Goal: Task Accomplishment & Management: Complete application form

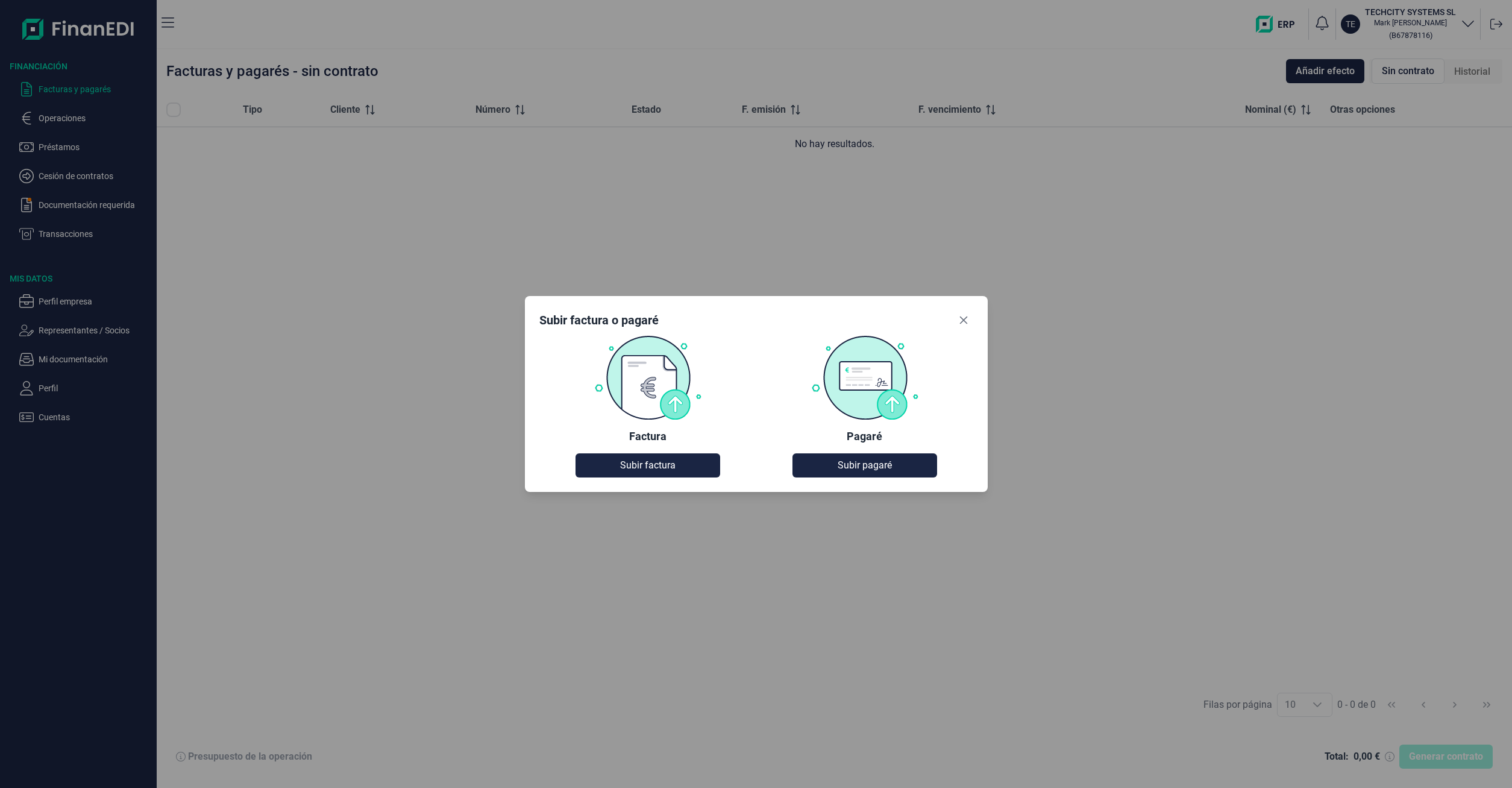
click at [653, 385] on img at bounding box center [648, 377] width 109 height 85
click at [668, 404] on img at bounding box center [648, 377] width 109 height 85
click at [645, 462] on span "Subir factura" at bounding box center [648, 465] width 55 height 15
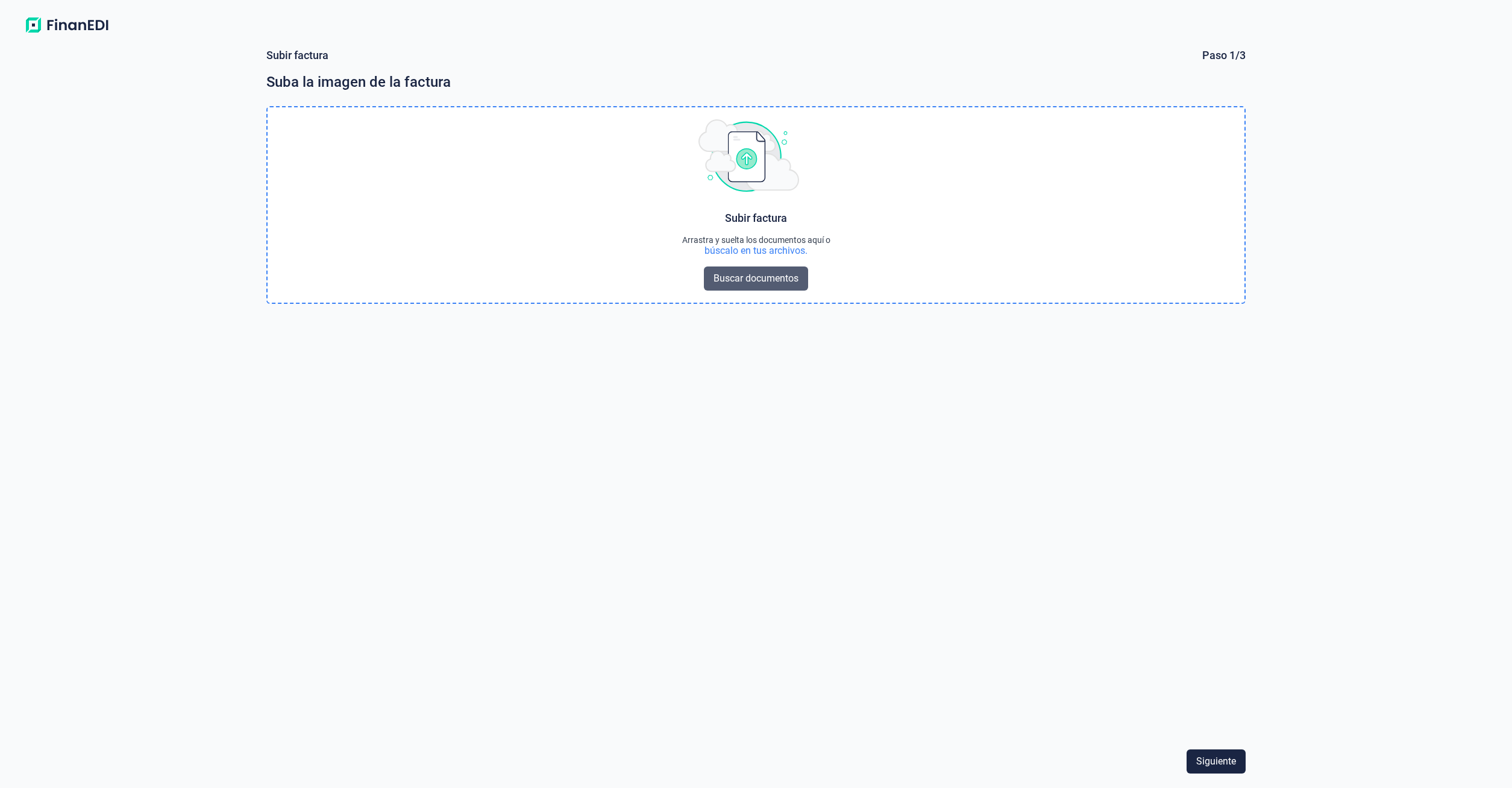
click at [730, 287] on button "Buscar documentos" at bounding box center [756, 279] width 104 height 24
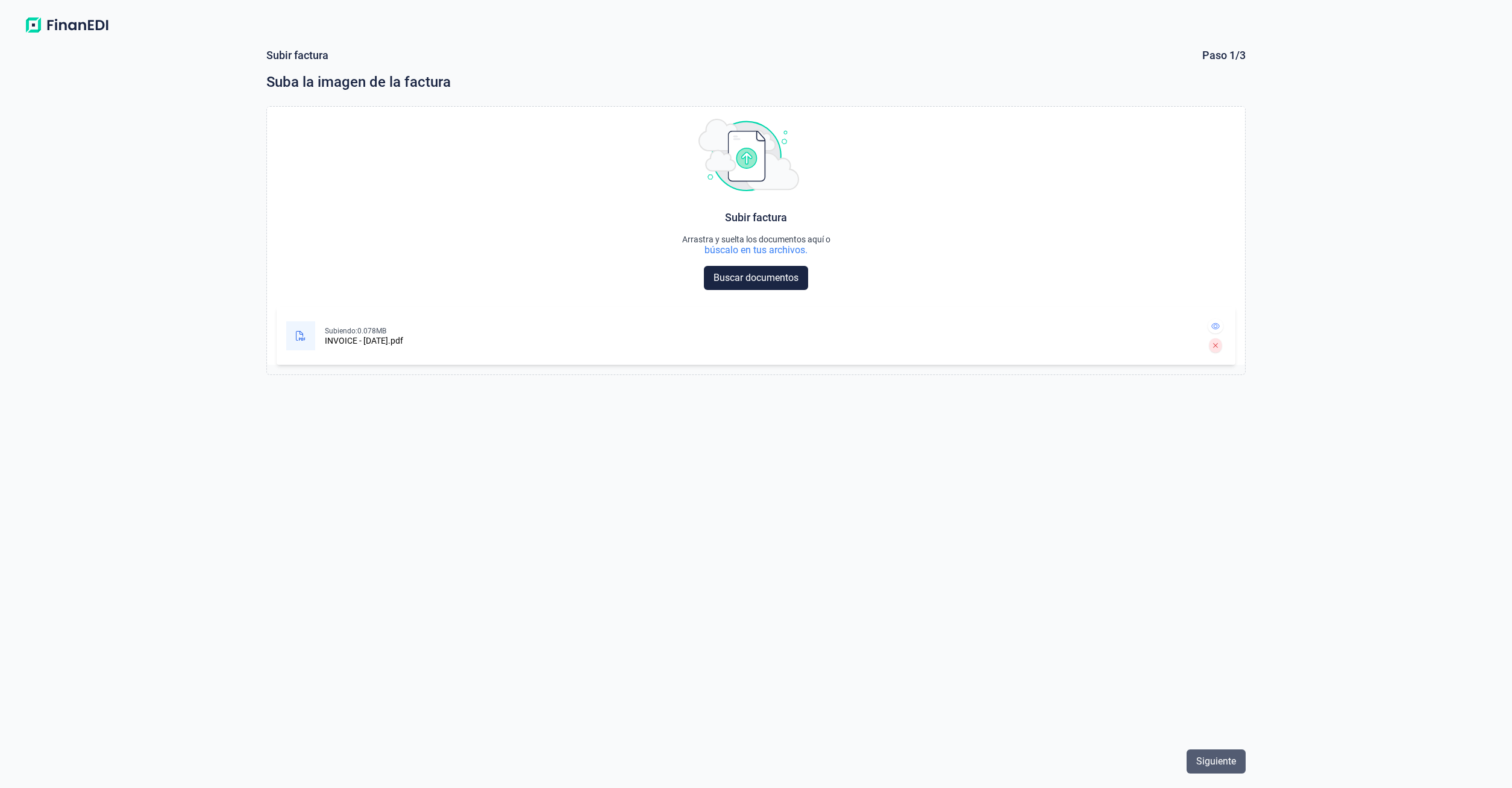
click at [1227, 757] on span "Siguiente" at bounding box center [1216, 761] width 40 height 15
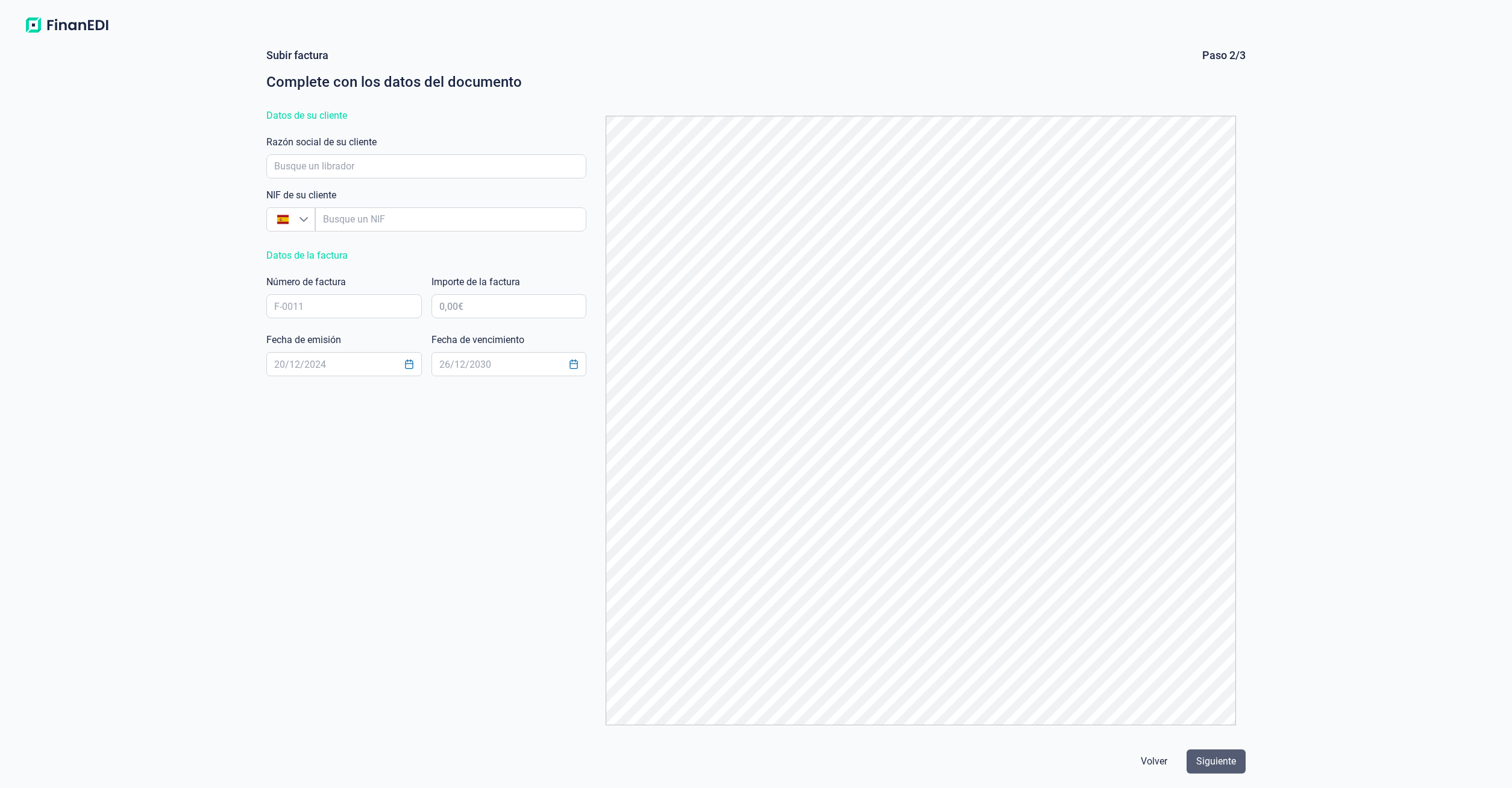
click at [1221, 768] on span "Siguiente" at bounding box center [1216, 761] width 40 height 15
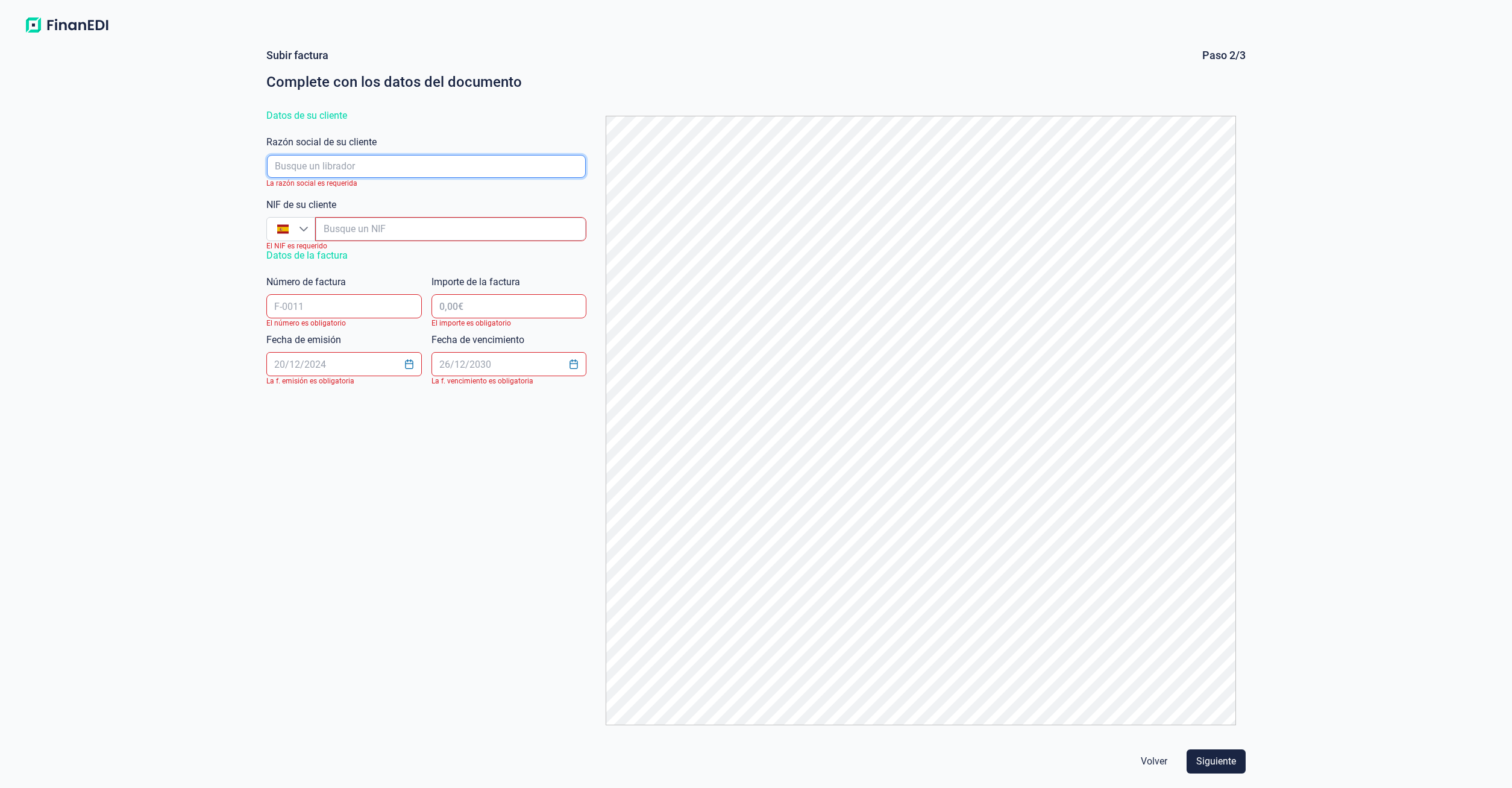
click at [306, 166] on input "empresaAutocomplete" at bounding box center [426, 166] width 319 height 23
type input "Malt Communi"
click at [395, 208] on li "MALT COMMUNITY SL" at bounding box center [426, 200] width 319 height 29
type input "B87944641"
type input "MALT COMMUNITY SL"
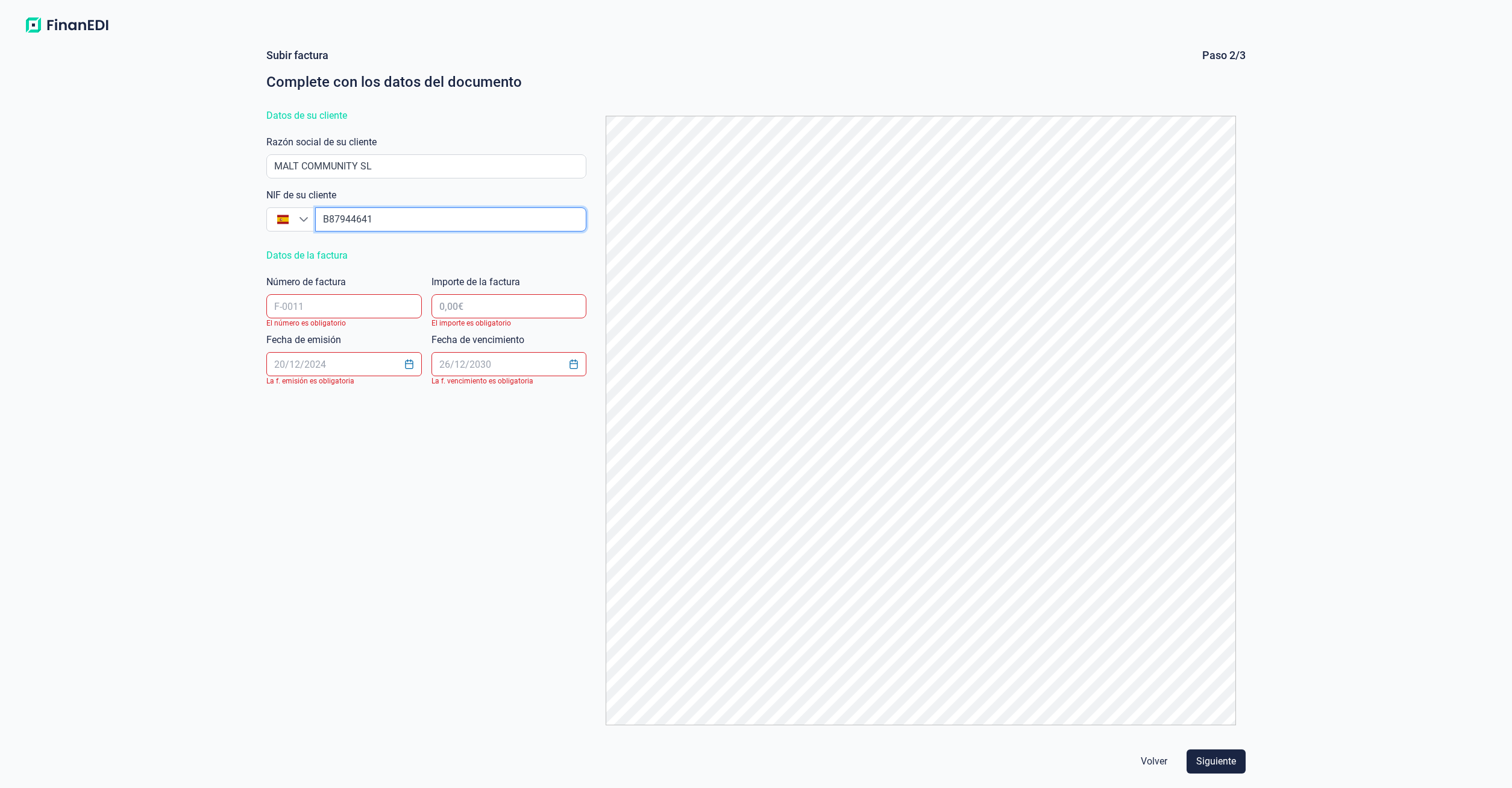
click at [366, 222] on input "empresaAutocomplete" at bounding box center [450, 220] width 271 height 24
drag, startPoint x: 396, startPoint y: 216, endPoint x: 300, endPoint y: 219, distance: 96.0
click at [315, 219] on input "empresaAutocomplete" at bounding box center [450, 220] width 271 height 24
click at [302, 303] on input "text" at bounding box center [344, 306] width 155 height 24
click at [351, 305] on input "text" at bounding box center [344, 306] width 155 height 24
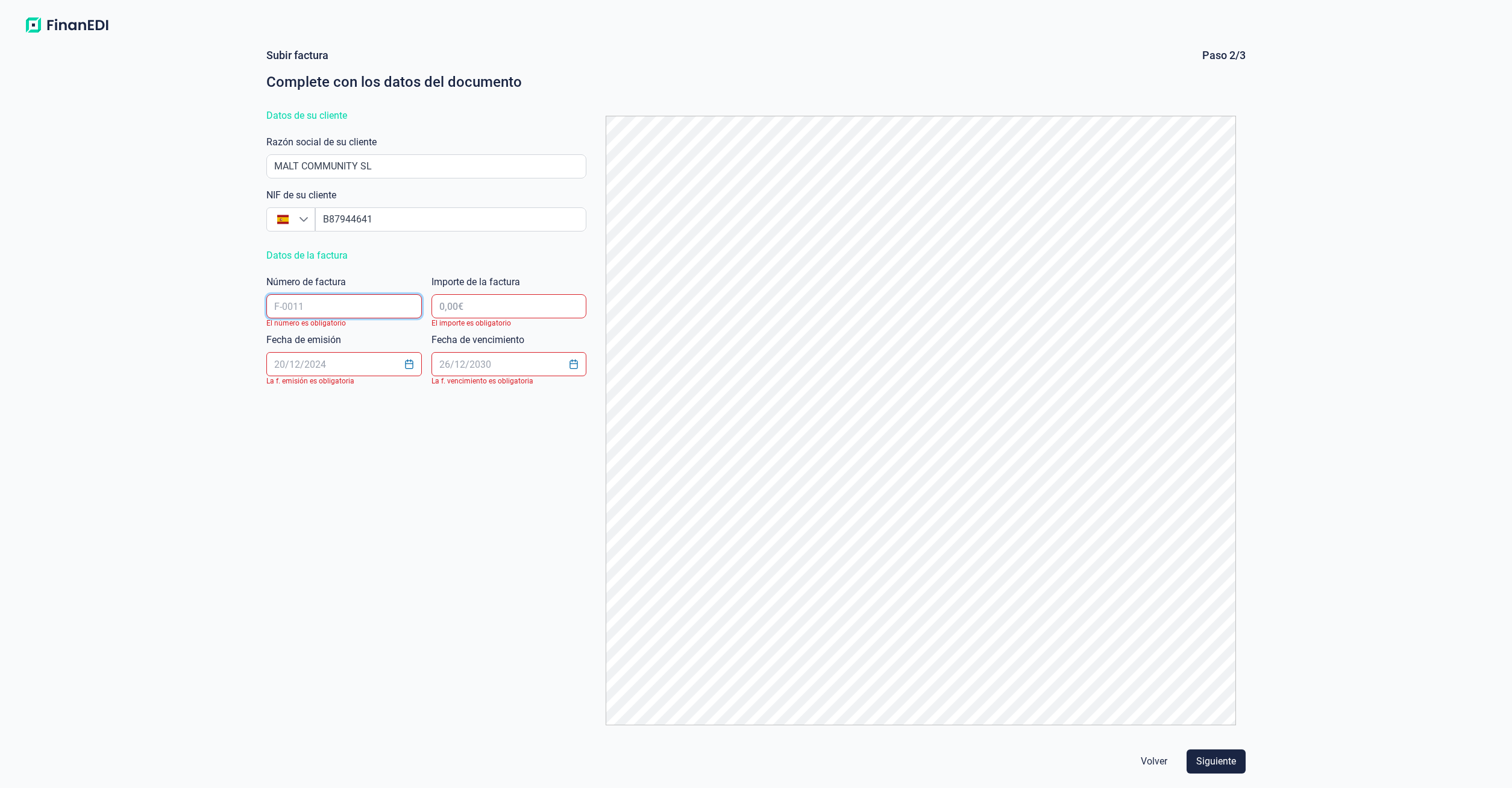
paste input "ES0068OH-25007"
type input "ES0068OH-25007"
click at [491, 310] on input "text" at bounding box center [509, 306] width 155 height 24
paste input "0,00 €"
type input "0,00 €"
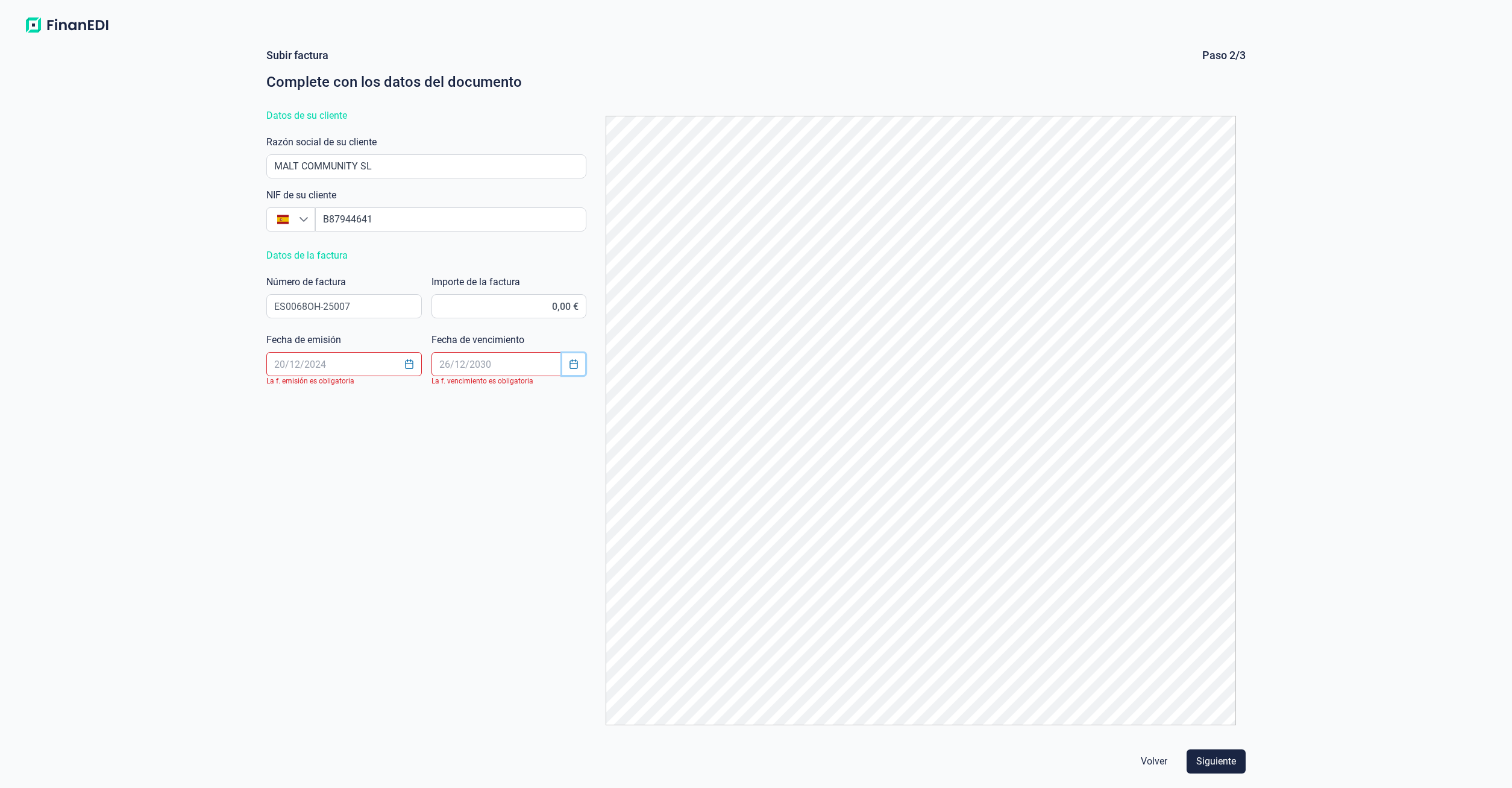
click at [574, 363] on icon "Choose Date" at bounding box center [574, 364] width 10 height 10
click at [657, 398] on icon "Next Month" at bounding box center [657, 395] width 10 height 10
click at [621, 531] on span "15" at bounding box center [620, 529] width 24 height 24
type input "[DATE]"
click at [409, 366] on icon "Choose Date" at bounding box center [409, 364] width 10 height 10
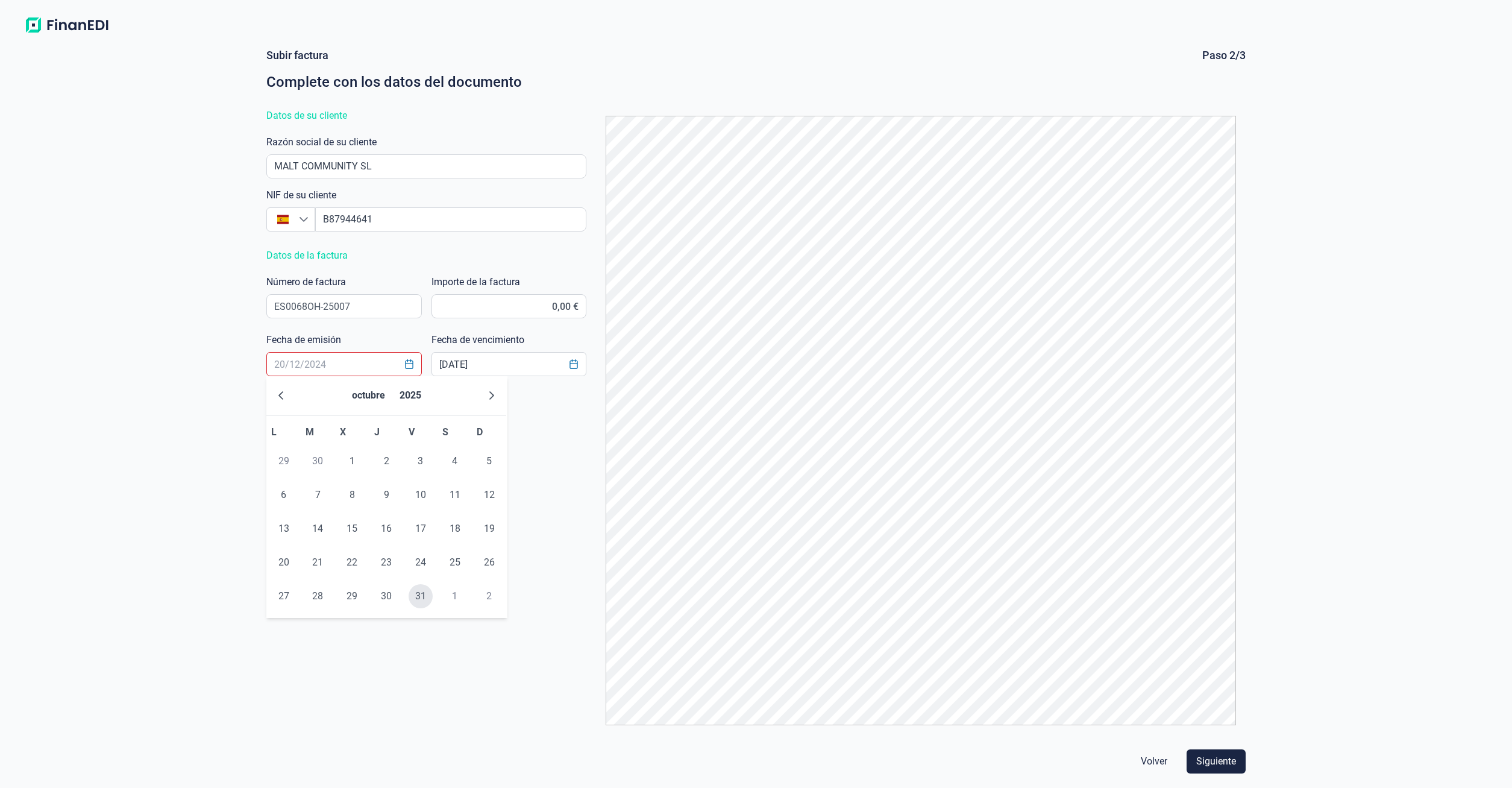
click at [424, 593] on span "31" at bounding box center [421, 596] width 24 height 24
type input "[DATE]"
click at [499, 483] on div "Subir factura Paso 2/3 Complete con los datos del documento Datos de su cliente…" at bounding box center [756, 391] width 989 height 687
click at [1207, 760] on span "Siguiente" at bounding box center [1216, 761] width 40 height 15
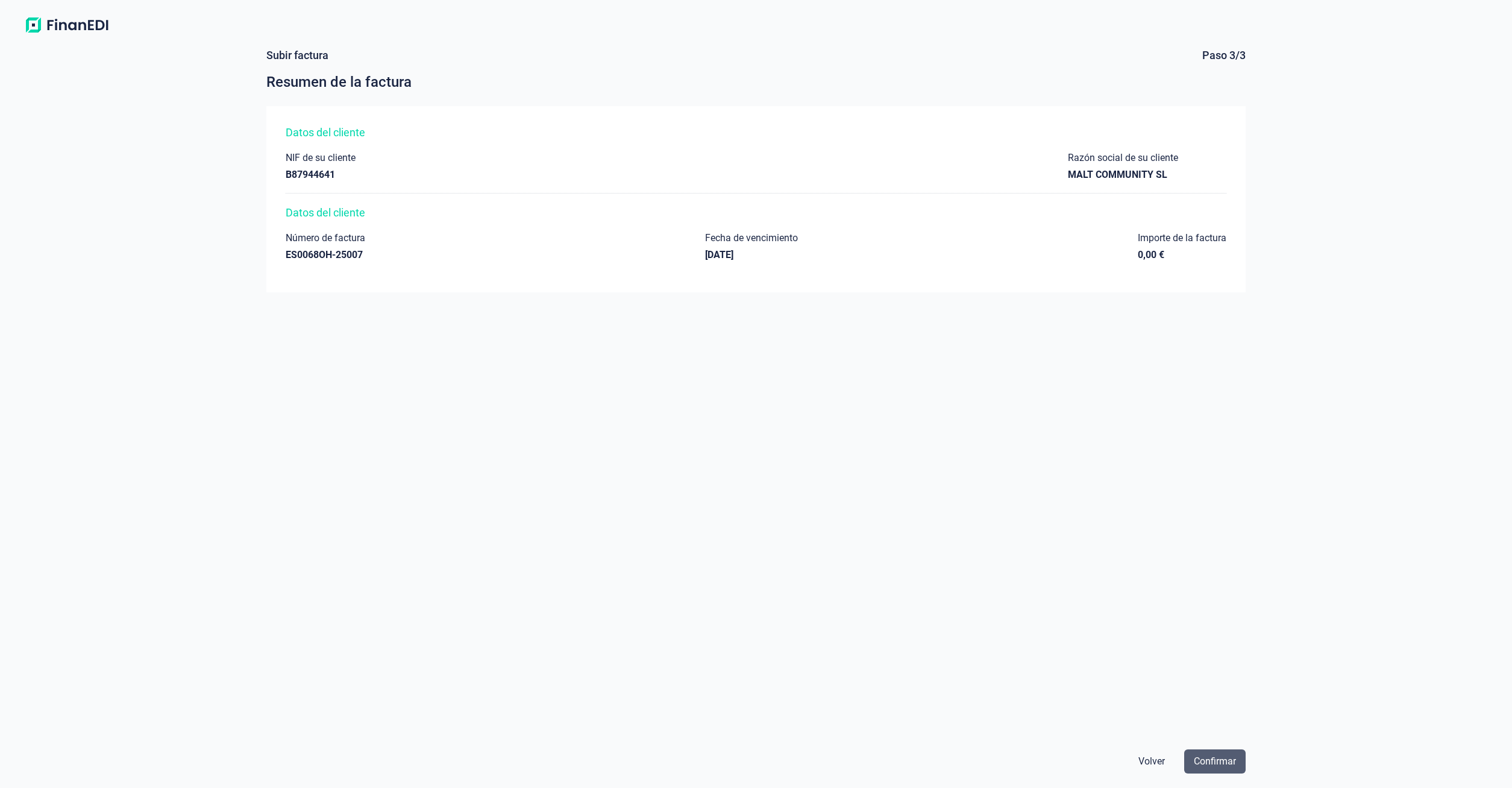
click at [1214, 756] on span "Confirmar" at bounding box center [1215, 761] width 42 height 15
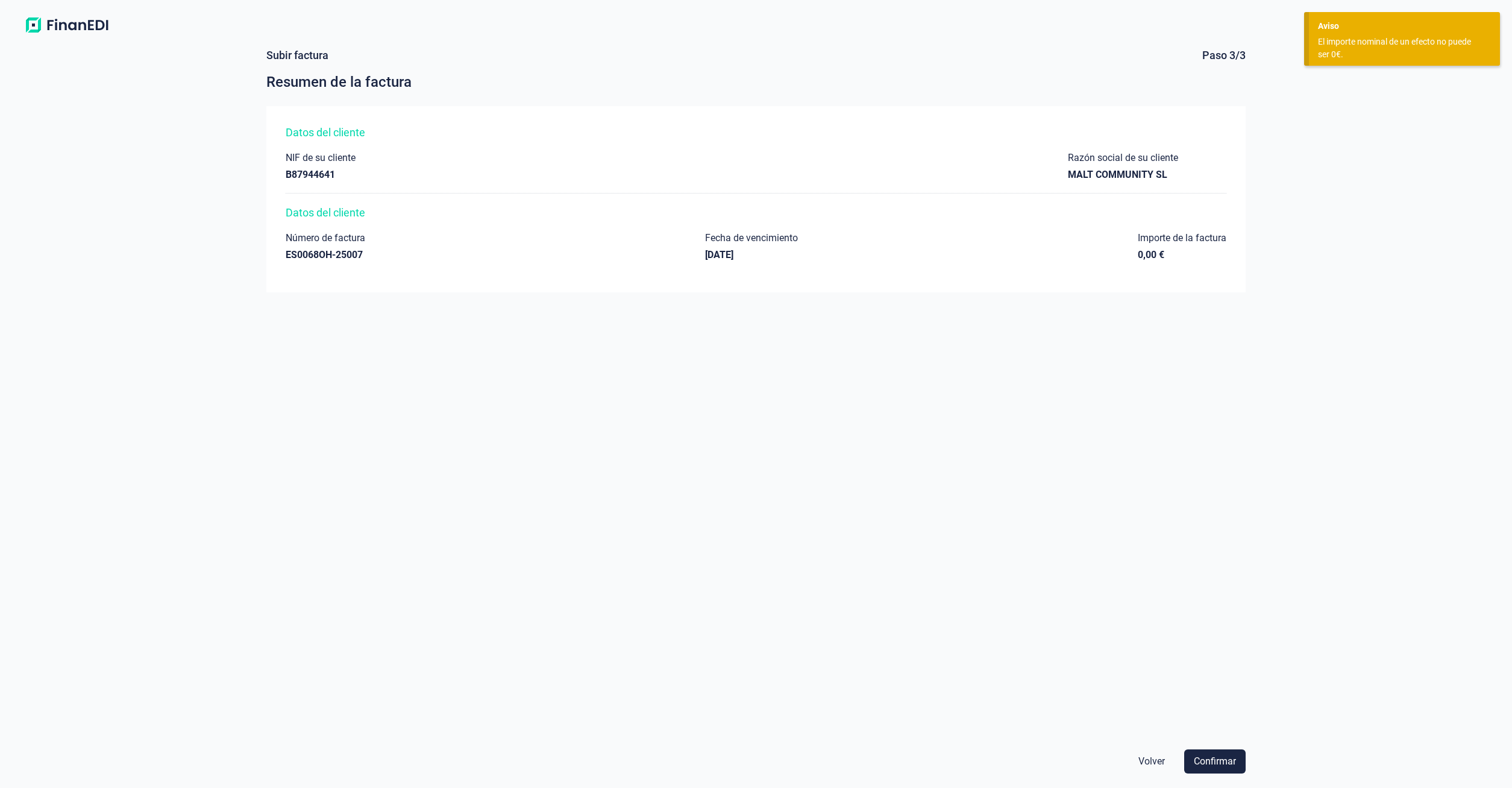
click at [546, 257] on div "Número de factura ES0068OH-25007 Fecha de vencimiento [DATE] Importe de la fact…" at bounding box center [756, 246] width 941 height 29
drag, startPoint x: 926, startPoint y: 246, endPoint x: 1043, endPoint y: 162, distance: 144.0
click at [931, 245] on div "Número de factura ES0068OH-25007 Fecha de vencimiento [DATE] Importe de la fact…" at bounding box center [756, 246] width 941 height 29
click at [1074, 156] on div "Razón social de su cliente" at bounding box center [1123, 158] width 110 height 12
click at [462, 129] on div "Datos del cliente" at bounding box center [756, 132] width 941 height 15
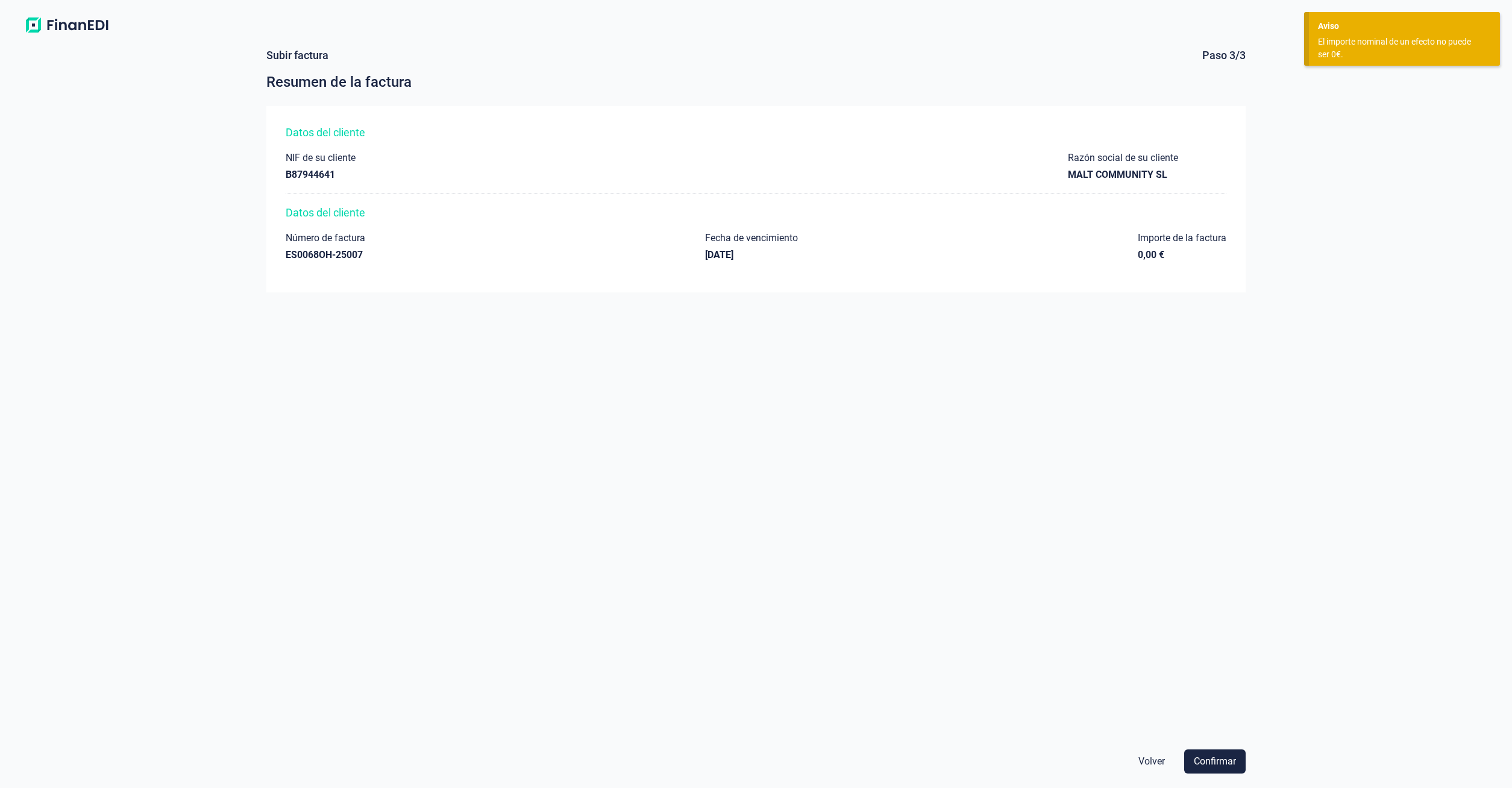
drag, startPoint x: 385, startPoint y: 220, endPoint x: 392, endPoint y: 219, distance: 7.1
click at [386, 220] on div "Datos del cliente Número de factura ES0068OH-25007 Fecha de vencimiento [DATE] …" at bounding box center [756, 239] width 941 height 67
drag, startPoint x: 878, startPoint y: 262, endPoint x: 1054, endPoint y: 269, distance: 176.1
click at [1049, 267] on div "Datos del cliente Número de factura ES0068OH-25007 Fecha de vencimiento [DATE] …" at bounding box center [756, 239] width 941 height 67
drag, startPoint x: 1107, startPoint y: 292, endPoint x: 1079, endPoint y: 459, distance: 169.3
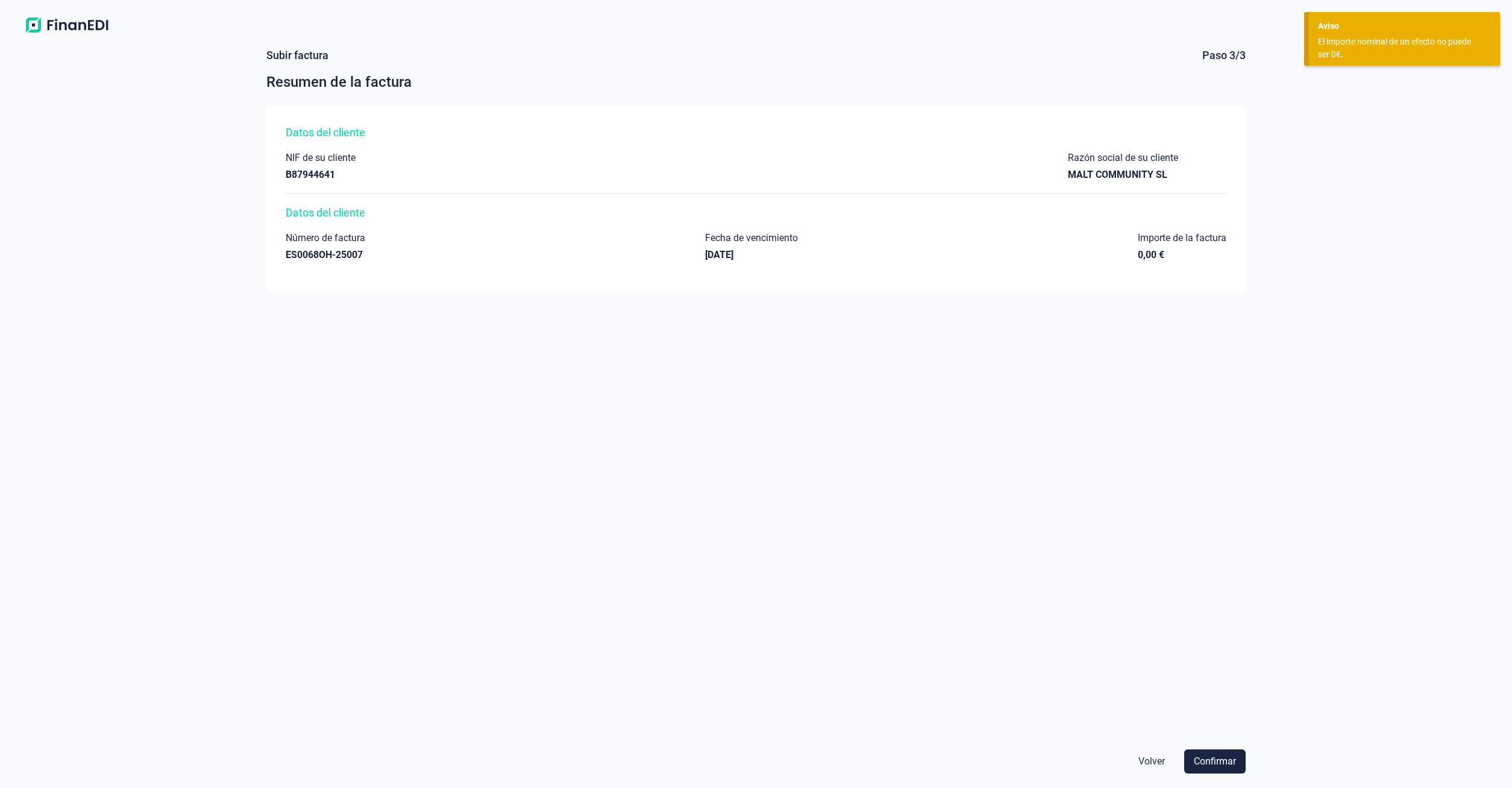
click at [1107, 293] on div "Datos del cliente NIF de su cliente B87944641 Razón social de su cliente MALT C…" at bounding box center [756, 420] width 979 height 628
click at [1145, 763] on span "Volver" at bounding box center [1151, 761] width 27 height 15
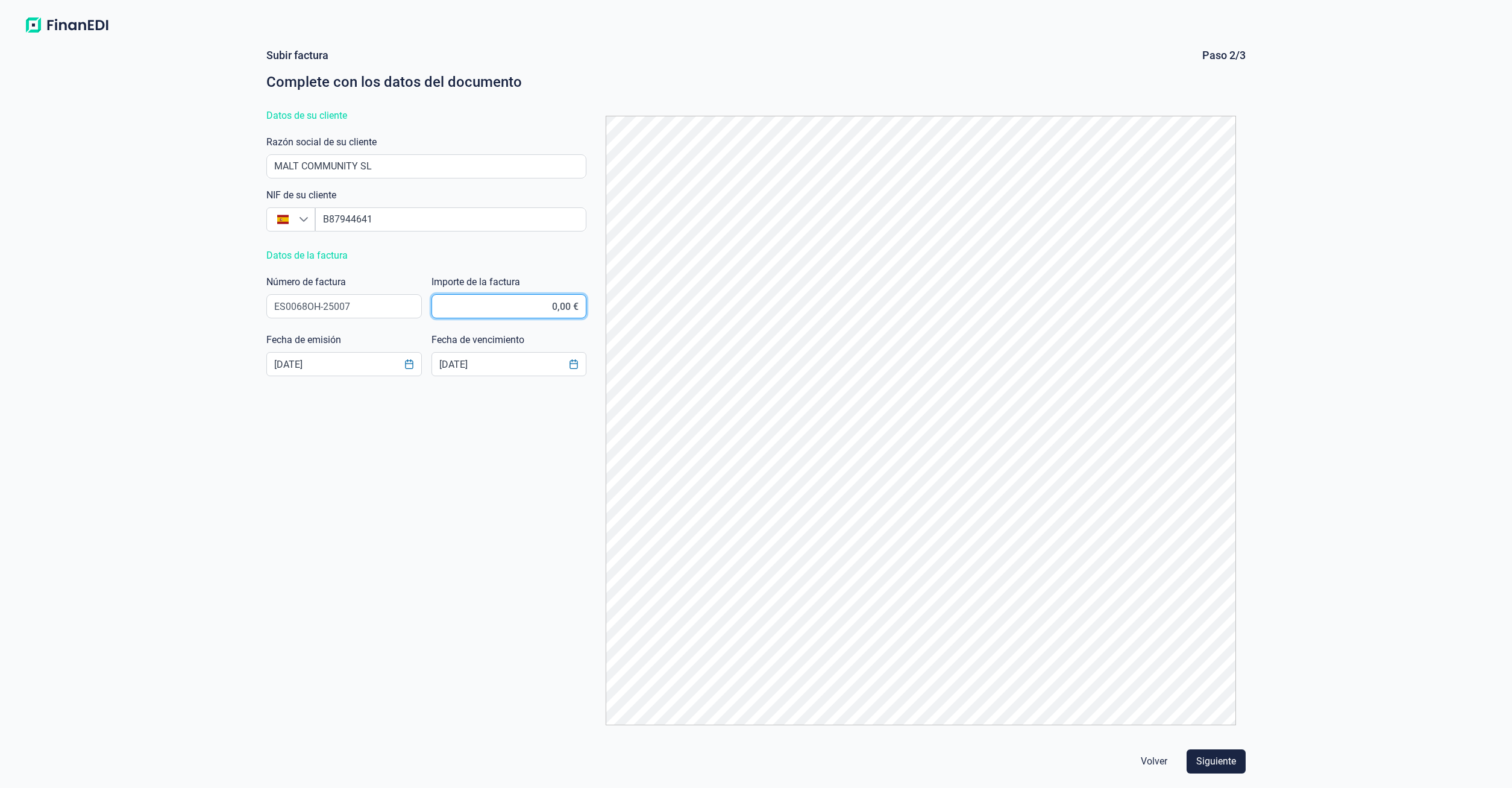
click at [526, 309] on input "0,00 €" at bounding box center [509, 306] width 155 height 24
paste input "7.931.55"
drag, startPoint x: 522, startPoint y: 301, endPoint x: 609, endPoint y: 311, distance: 87.6
click at [586, 311] on input "793.155,00 €" at bounding box center [509, 306] width 155 height 24
type input "7.931,55 €"
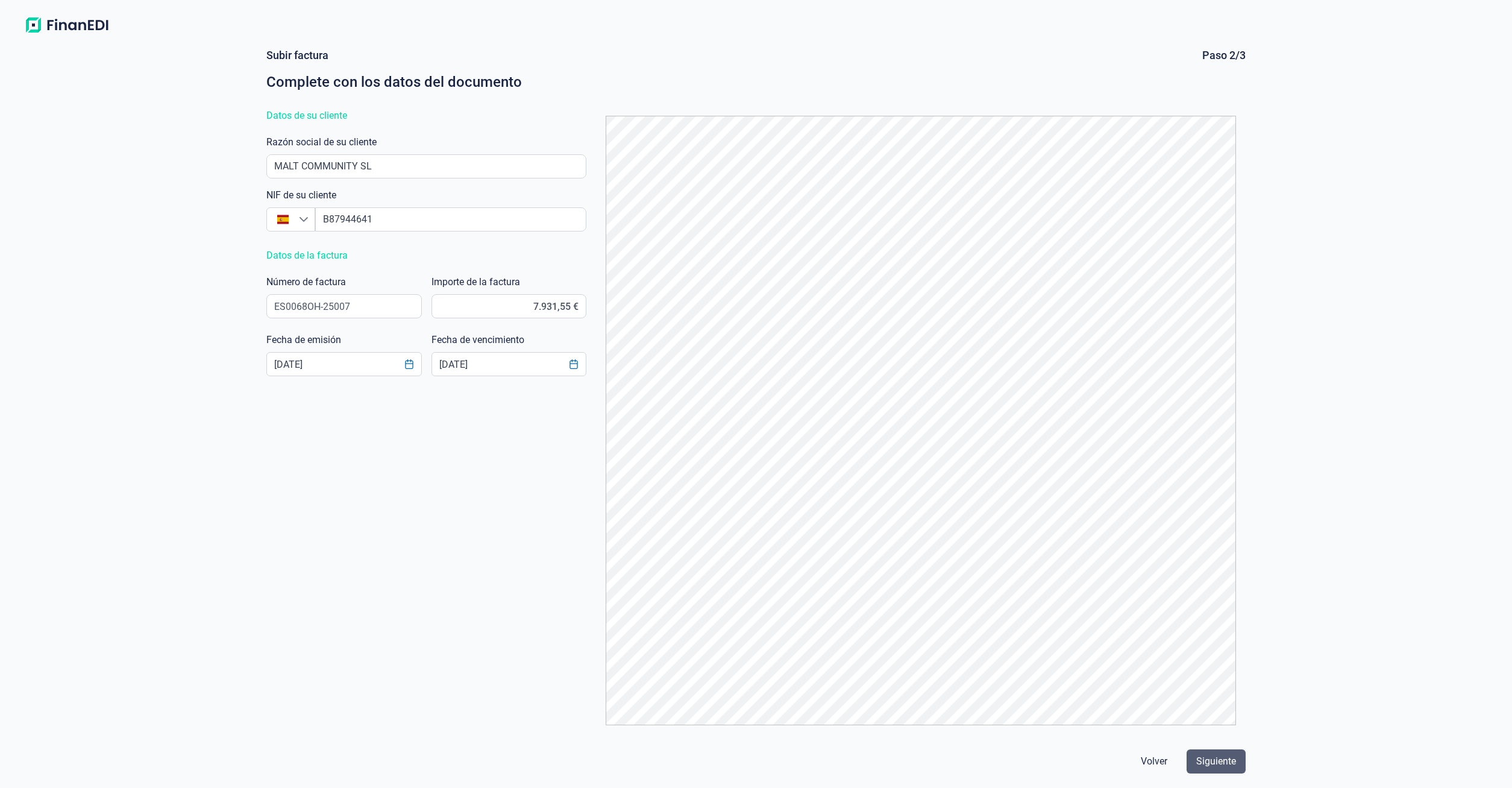
click at [1224, 763] on span "Siguiente" at bounding box center [1216, 761] width 40 height 15
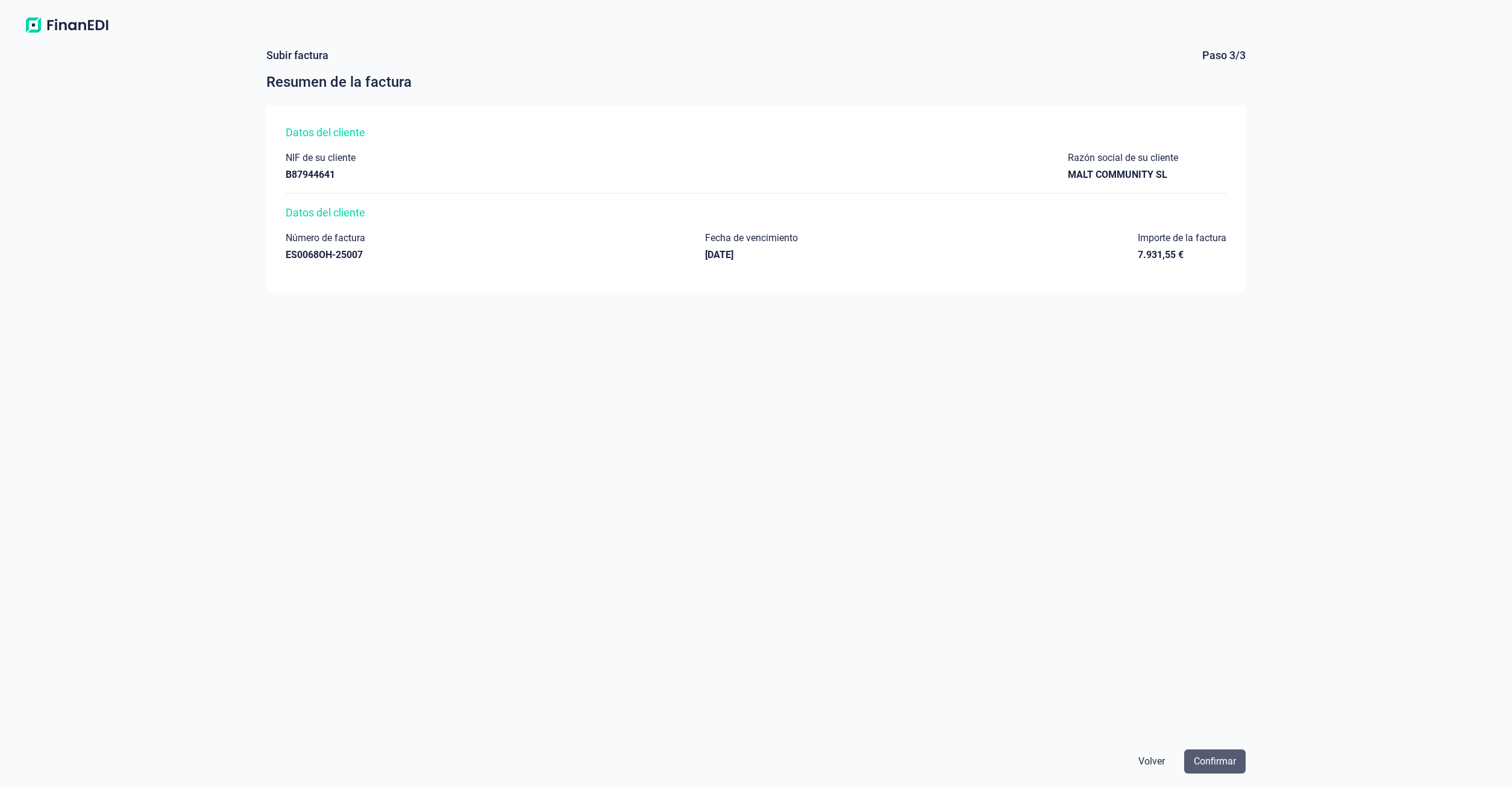
click at [1221, 761] on span "Confirmar" at bounding box center [1215, 761] width 42 height 15
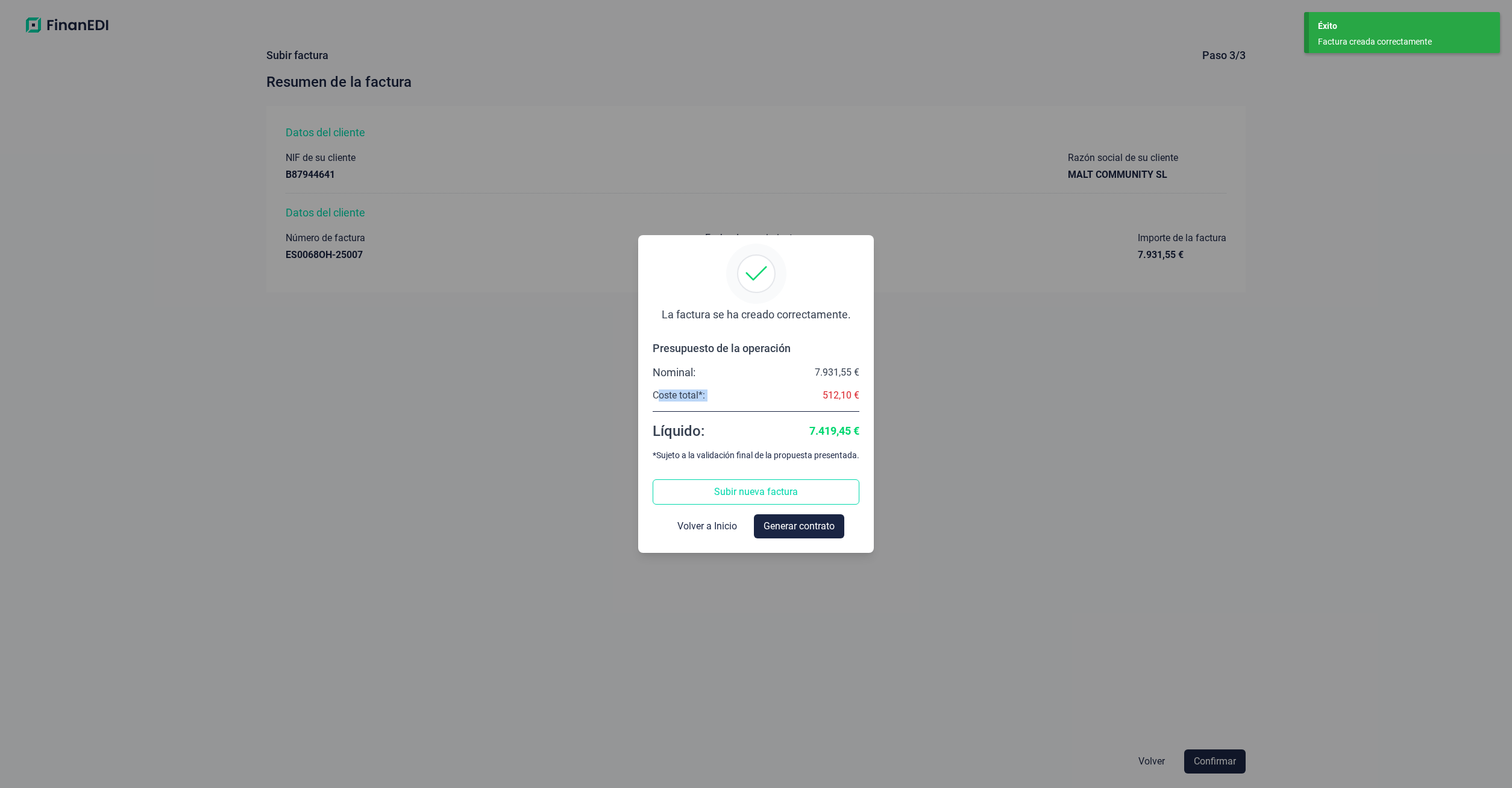
drag, startPoint x: 670, startPoint y: 393, endPoint x: 771, endPoint y: 395, distance: 101.0
click at [771, 395] on div "Coste total*: 512,10 €" at bounding box center [756, 395] width 207 height 12
click at [744, 436] on div "Líquido: 7.419,45 €" at bounding box center [756, 431] width 207 height 19
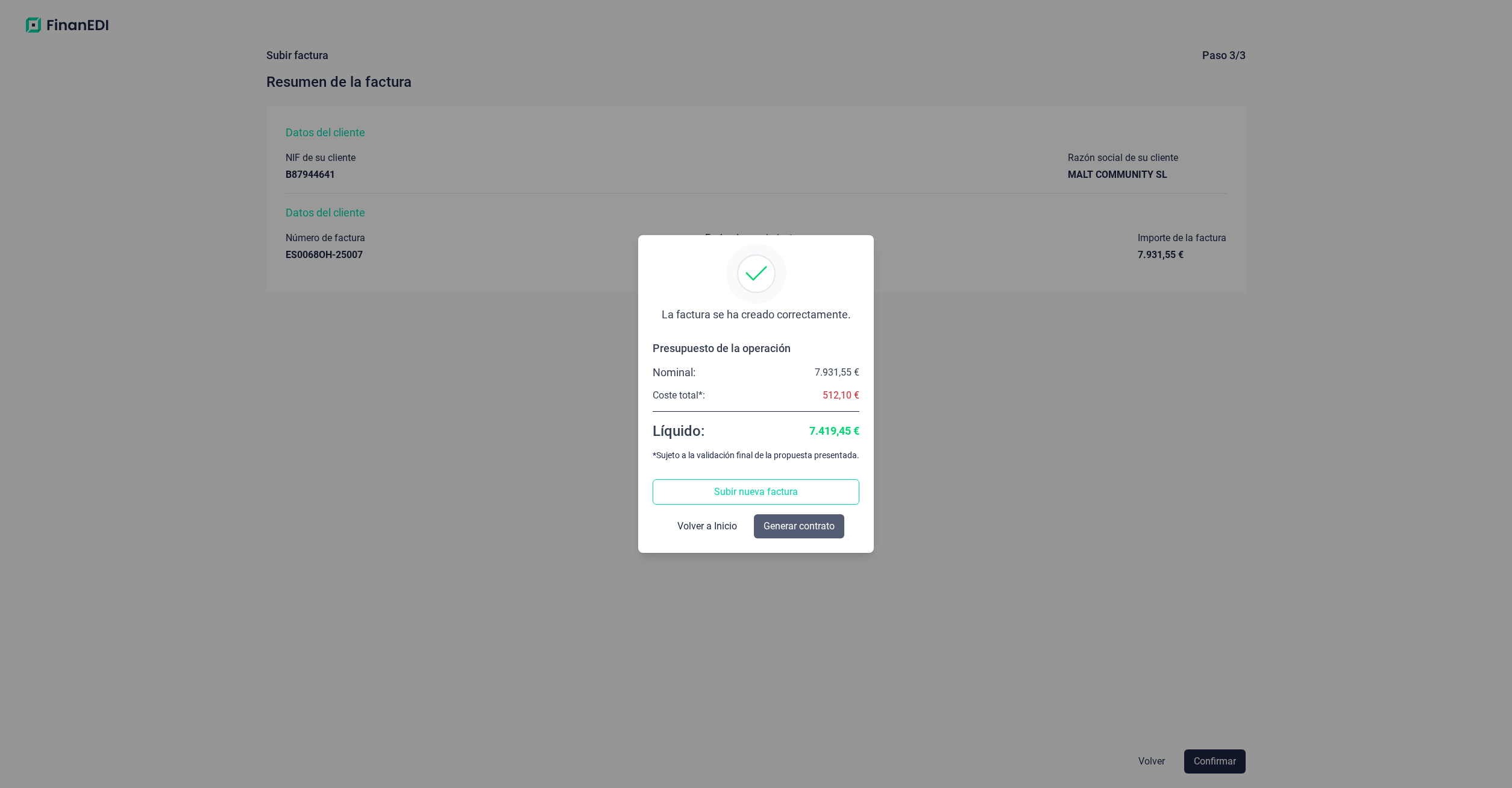
click at [813, 529] on span "Generar contrato" at bounding box center [799, 526] width 71 height 15
select select "ES"
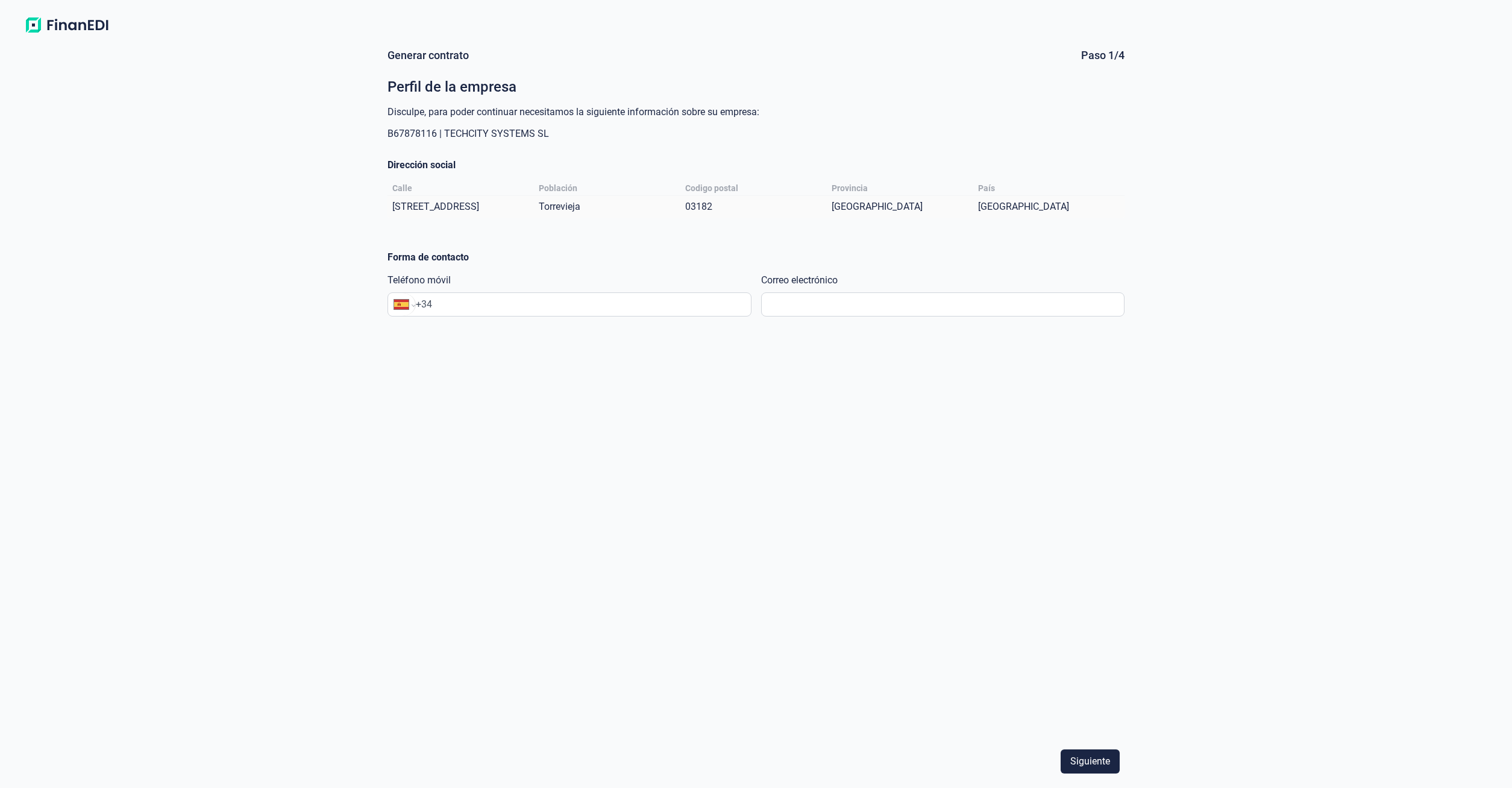
click at [561, 311] on input "+34" at bounding box center [583, 304] width 335 height 15
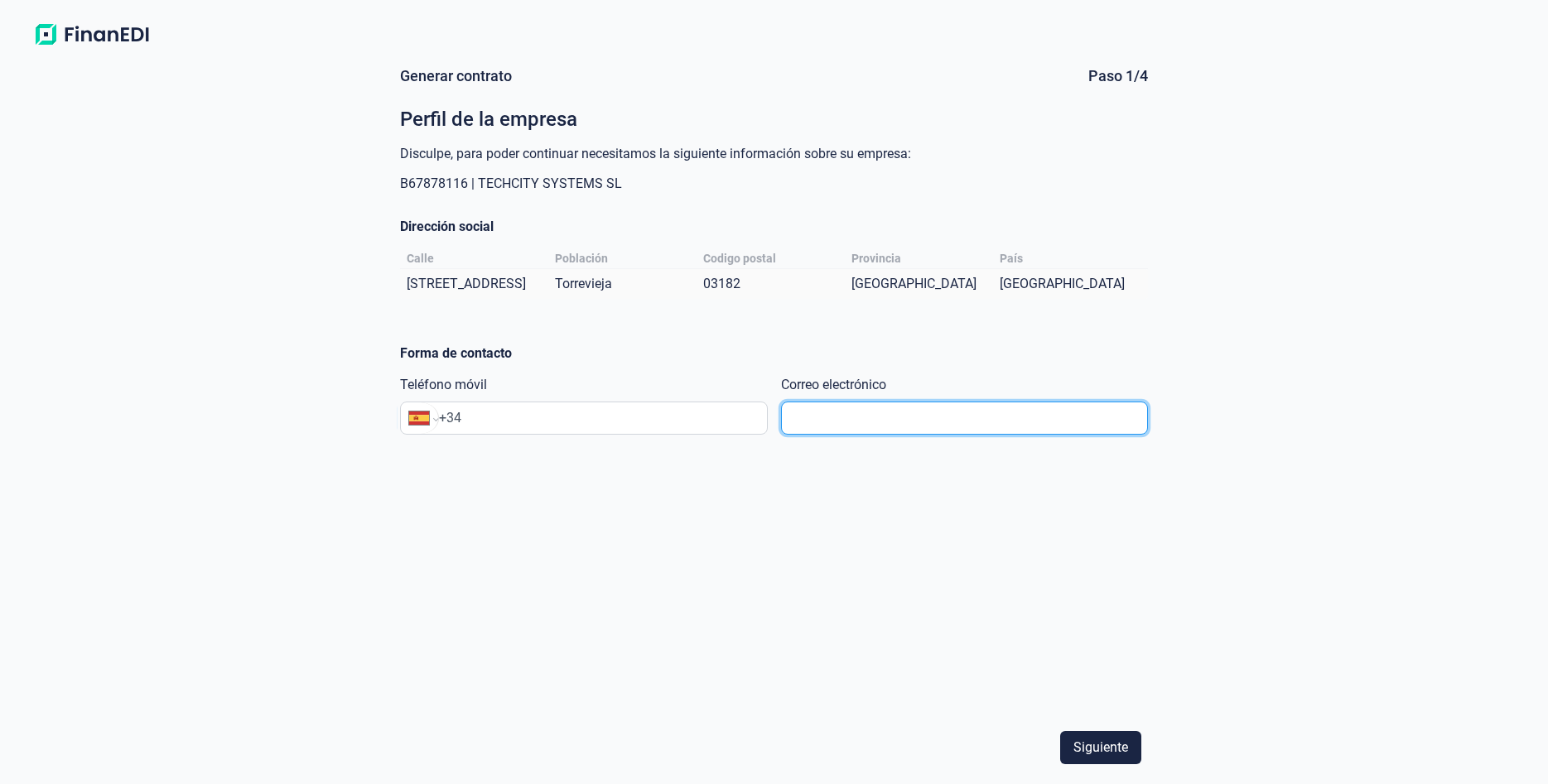
click at [904, 435] on input "text" at bounding box center [965, 418] width 367 height 33
type input "[EMAIL_ADDRESS][DOMAIN_NAME]"
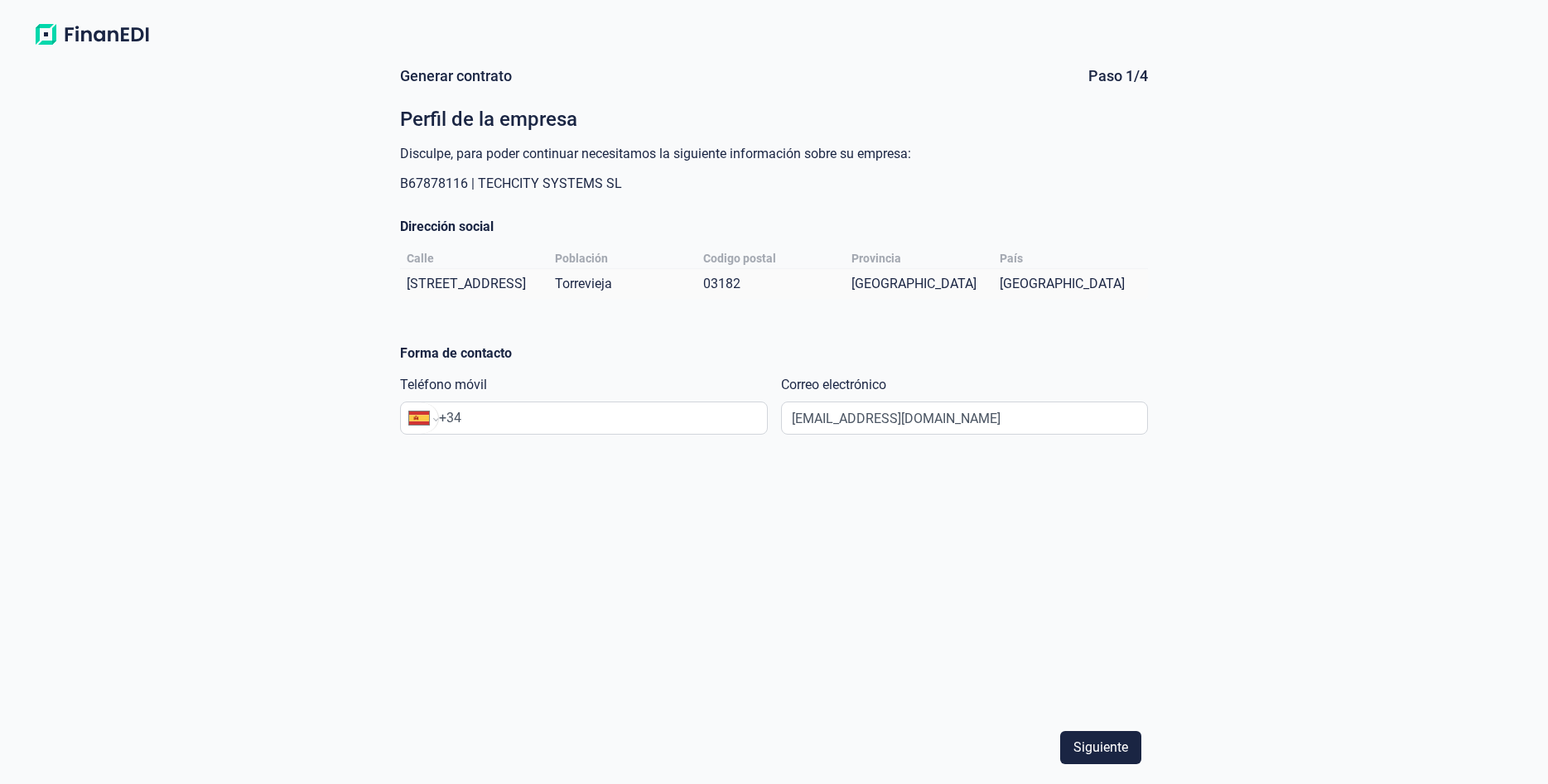
click at [560, 428] on input "+34" at bounding box center [603, 418] width 328 height 20
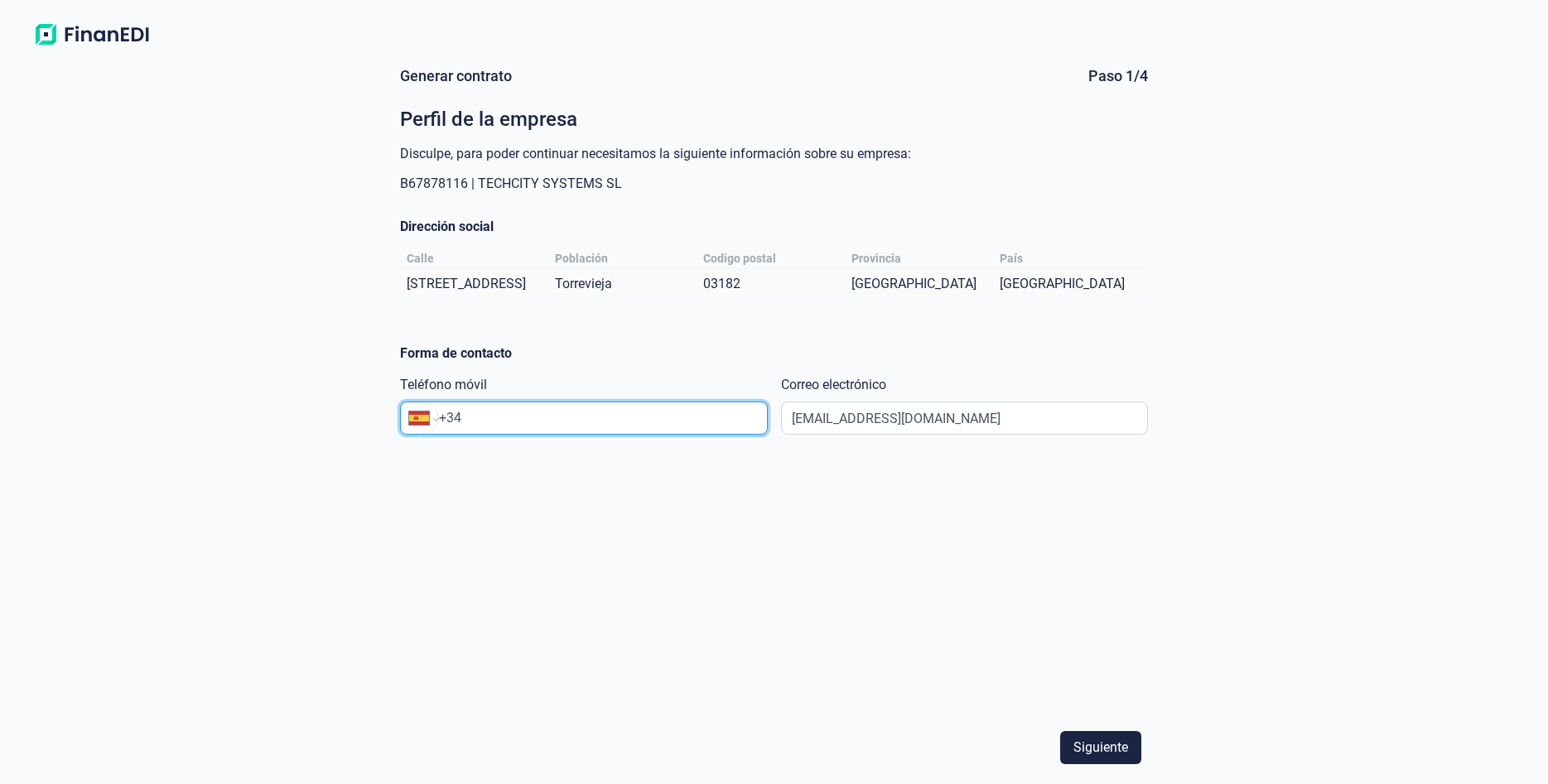
click at [563, 428] on input "+34" at bounding box center [603, 418] width 328 height 20
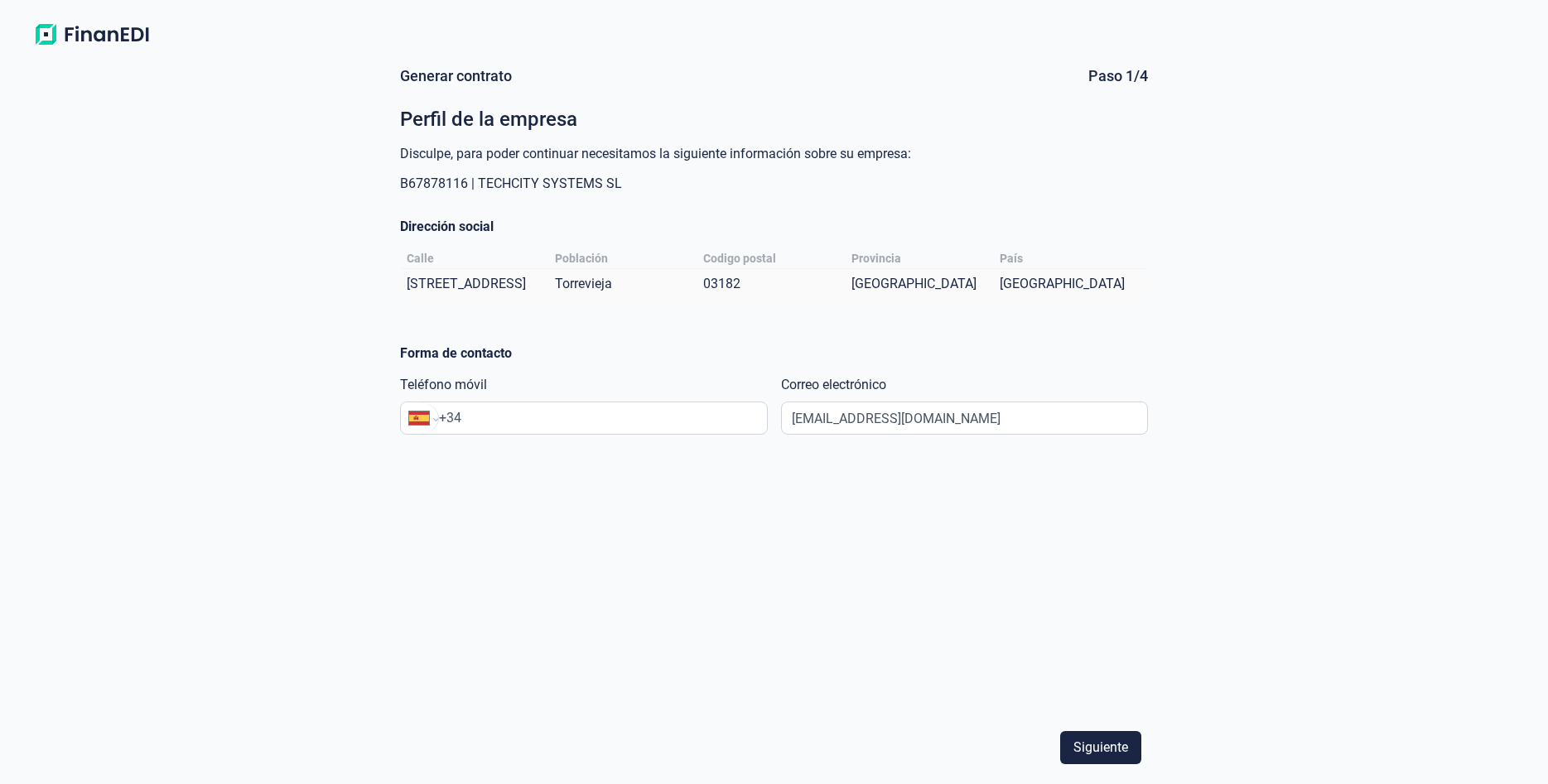
click at [554, 428] on input "+34" at bounding box center [603, 418] width 328 height 20
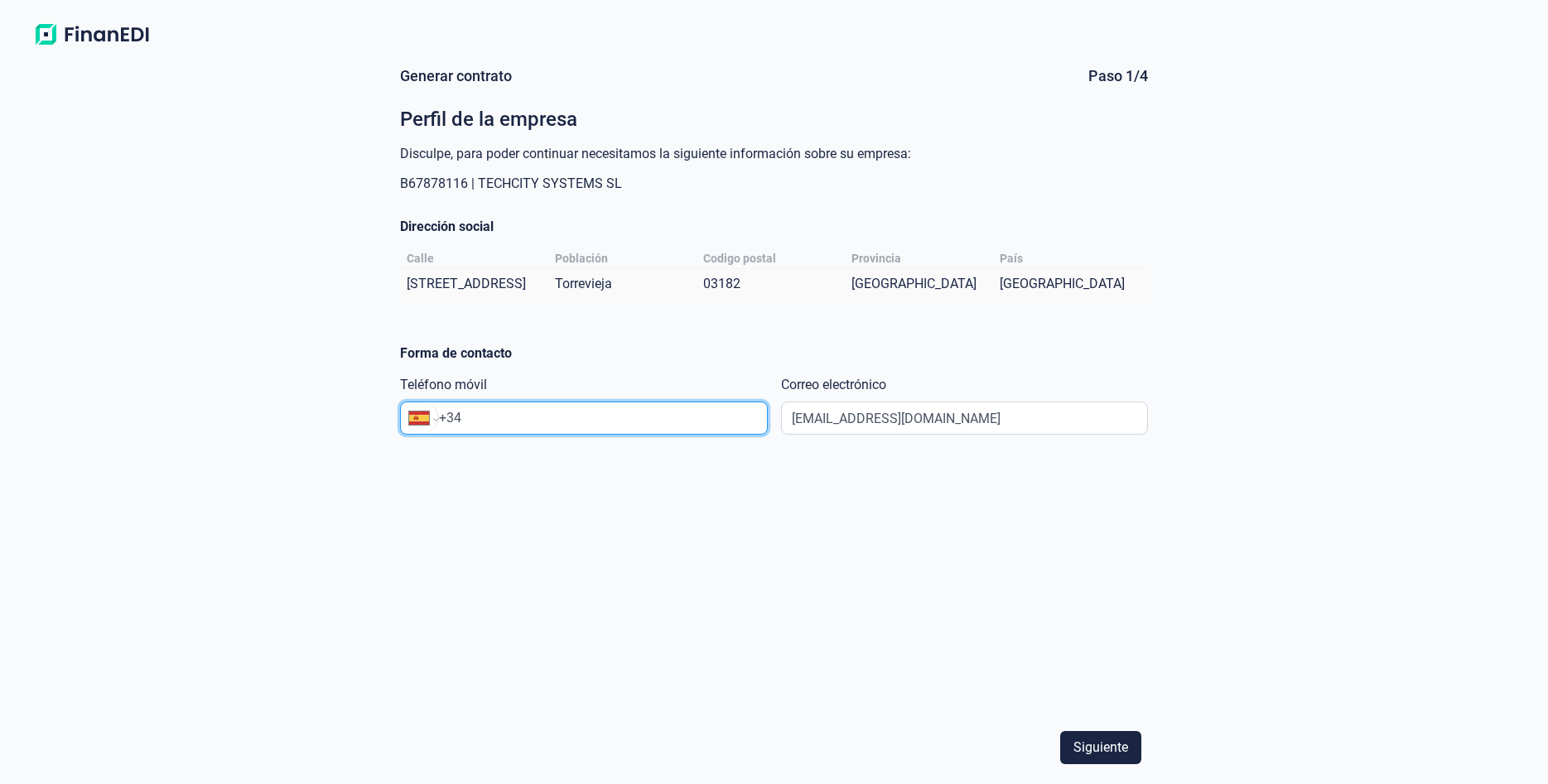
paste input "631 33 61 33"
type input "[PHONE_NUMBER]"
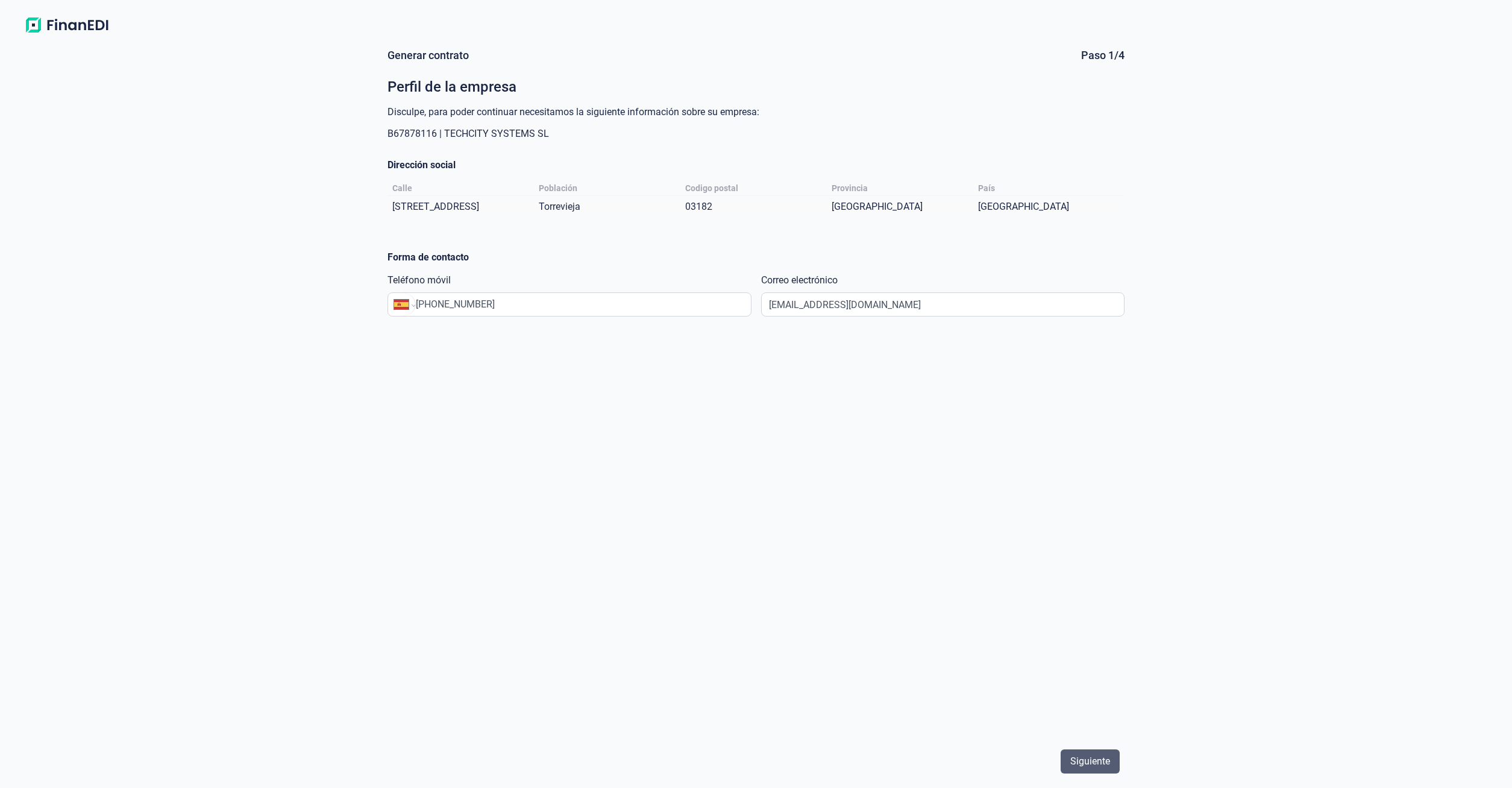
click at [1082, 764] on span "Siguiente" at bounding box center [1090, 761] width 40 height 15
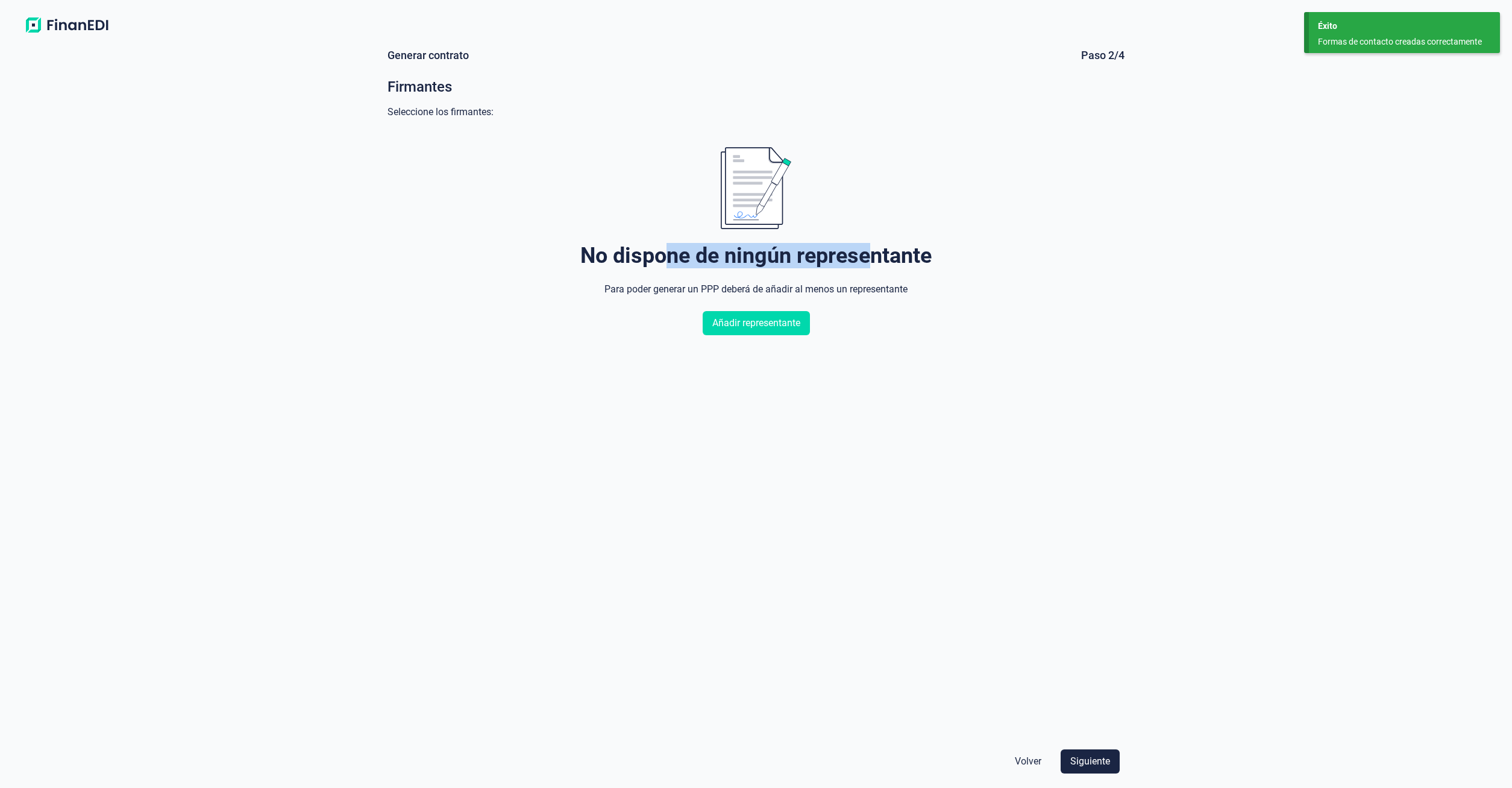
drag, startPoint x: 660, startPoint y: 262, endPoint x: 869, endPoint y: 256, distance: 209.1
click at [869, 256] on div "No dispone de ningún representante" at bounding box center [756, 256] width 351 height 24
click at [906, 288] on div "Para poder generar un PPP deberá de añadir al menos un representante" at bounding box center [756, 290] width 303 height 15
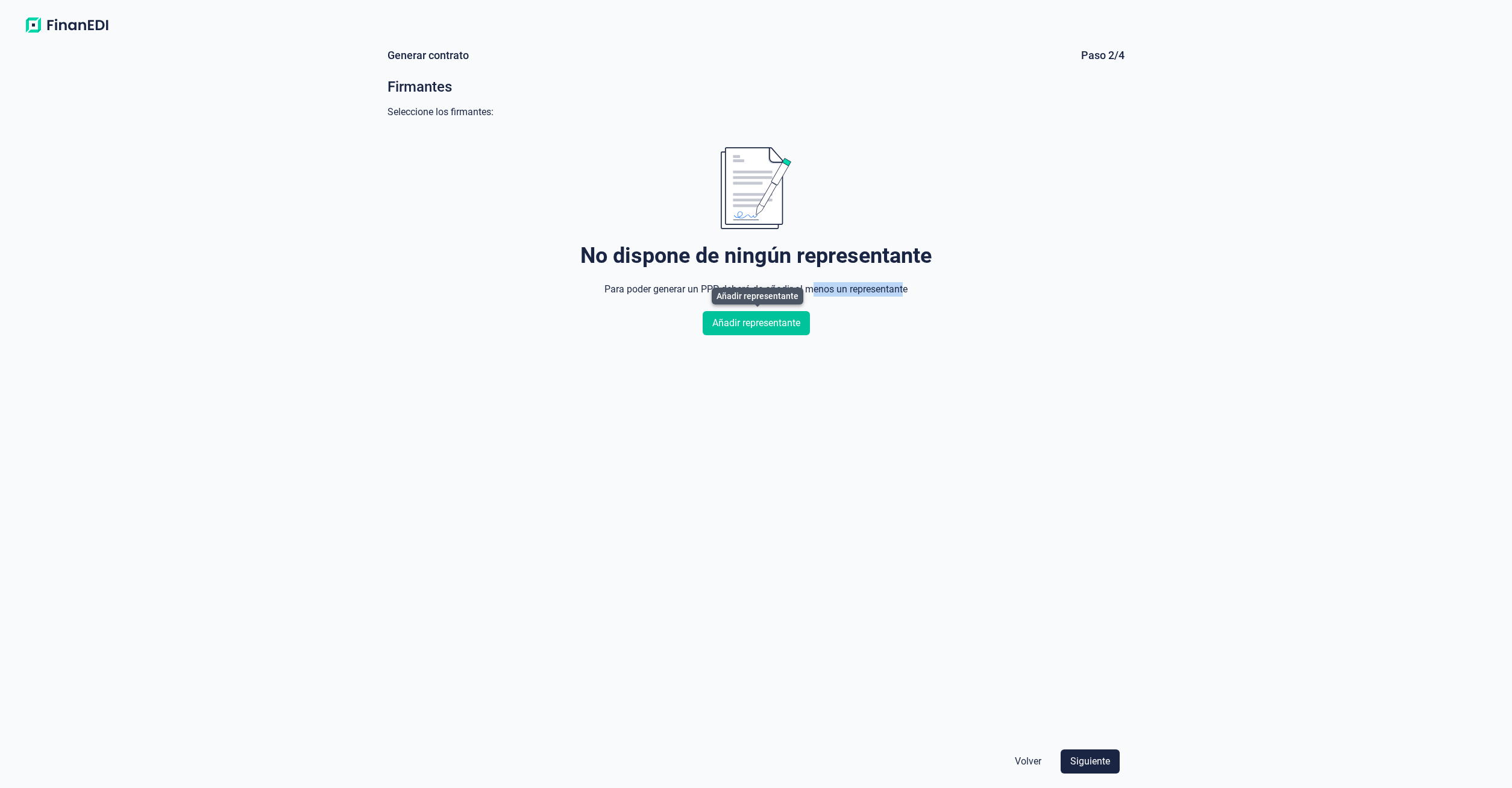
click at [747, 325] on span "Añadir representante" at bounding box center [756, 323] width 88 height 15
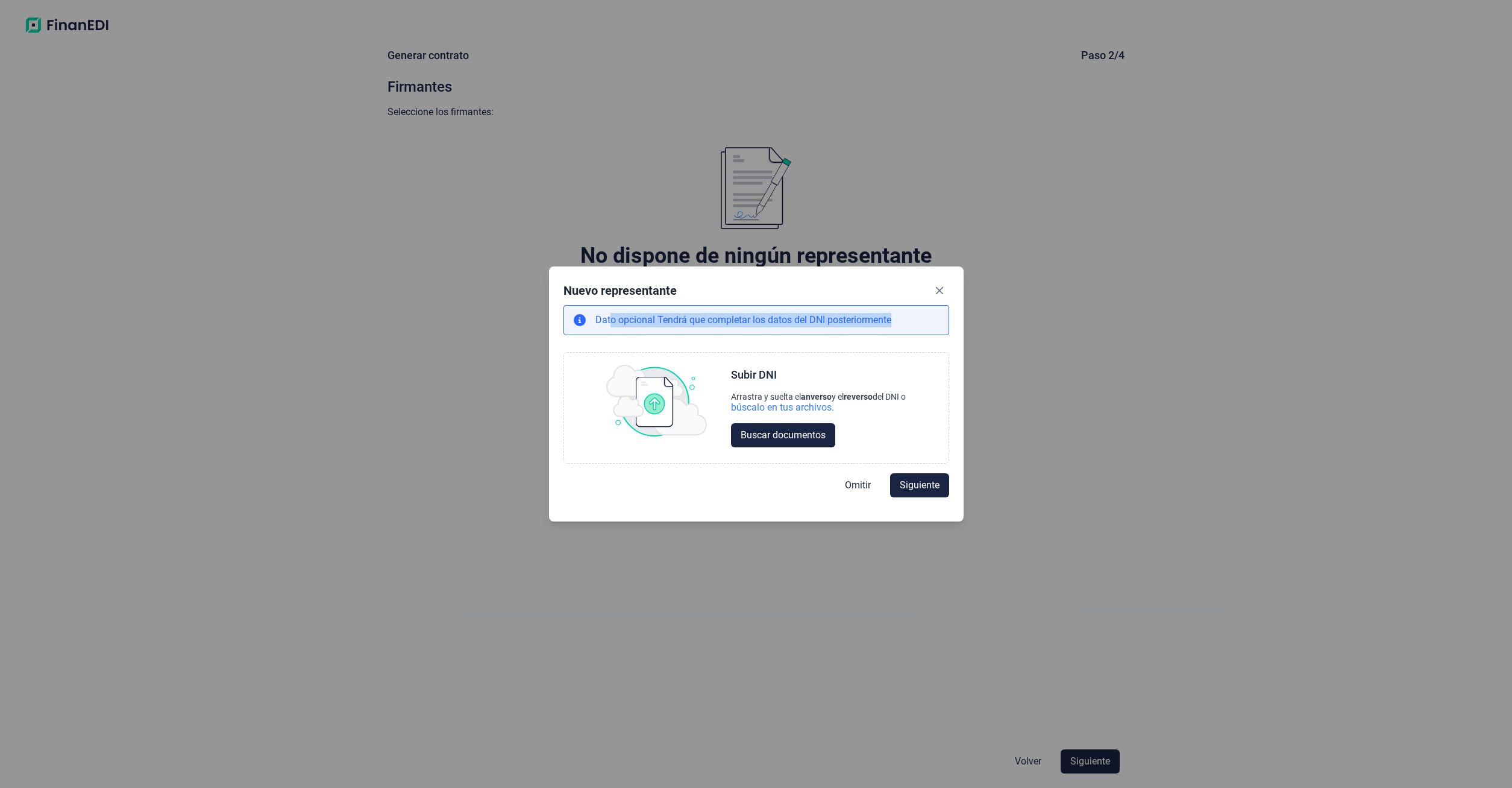
drag, startPoint x: 625, startPoint y: 318, endPoint x: 916, endPoint y: 320, distance: 291.0
click at [916, 320] on div "Dato opcional Tendrá que completar los datos del DNI posteriormente" at bounding box center [756, 320] width 385 height 30
click at [786, 436] on span "Buscar documentos" at bounding box center [783, 435] width 85 height 15
click at [768, 438] on span "Buscar documentos" at bounding box center [783, 435] width 85 height 15
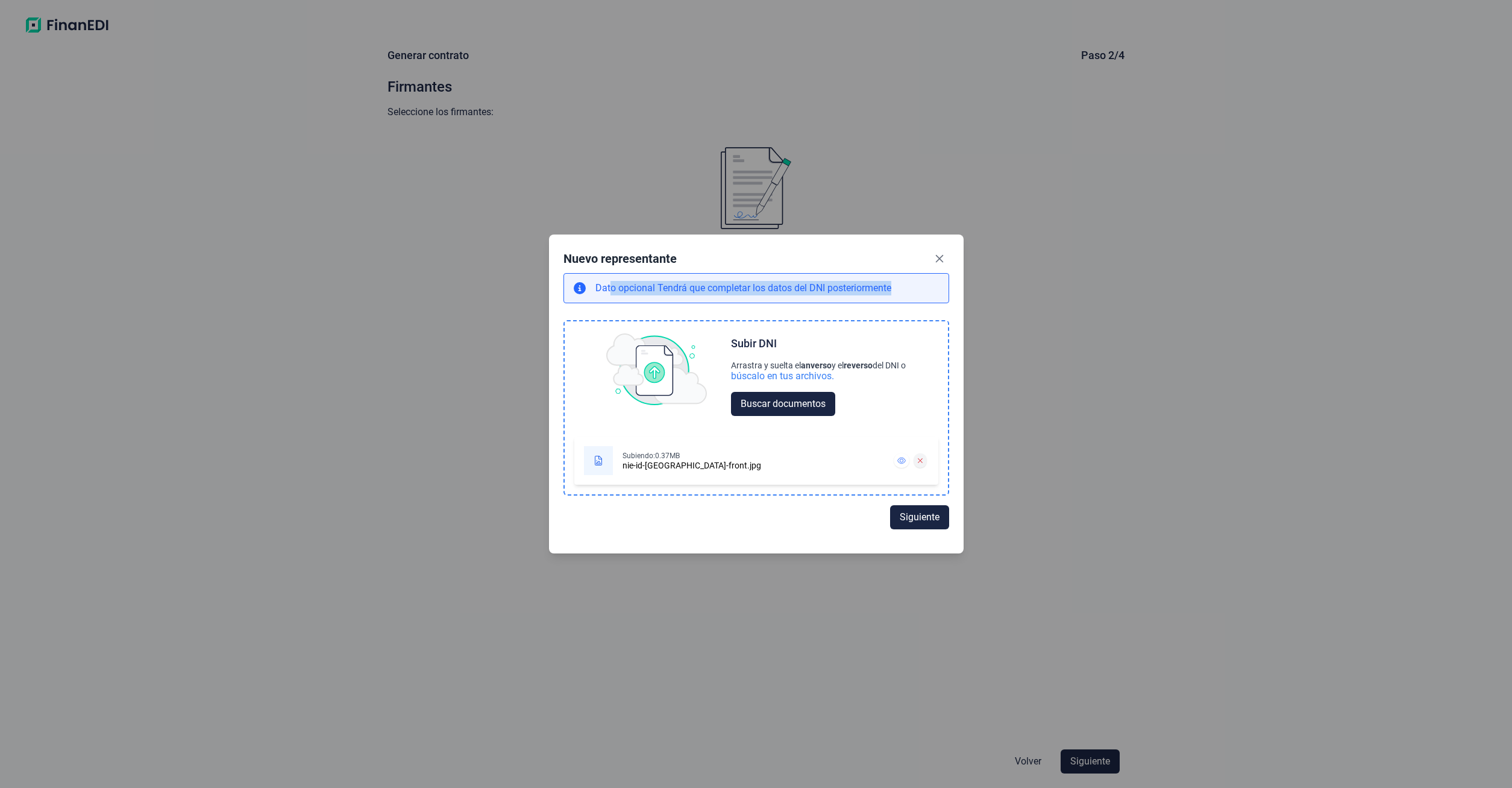
click at [918, 460] on icon at bounding box center [920, 461] width 5 height 7
click at [907, 520] on span "Siguiente" at bounding box center [920, 517] width 40 height 15
select select "ES"
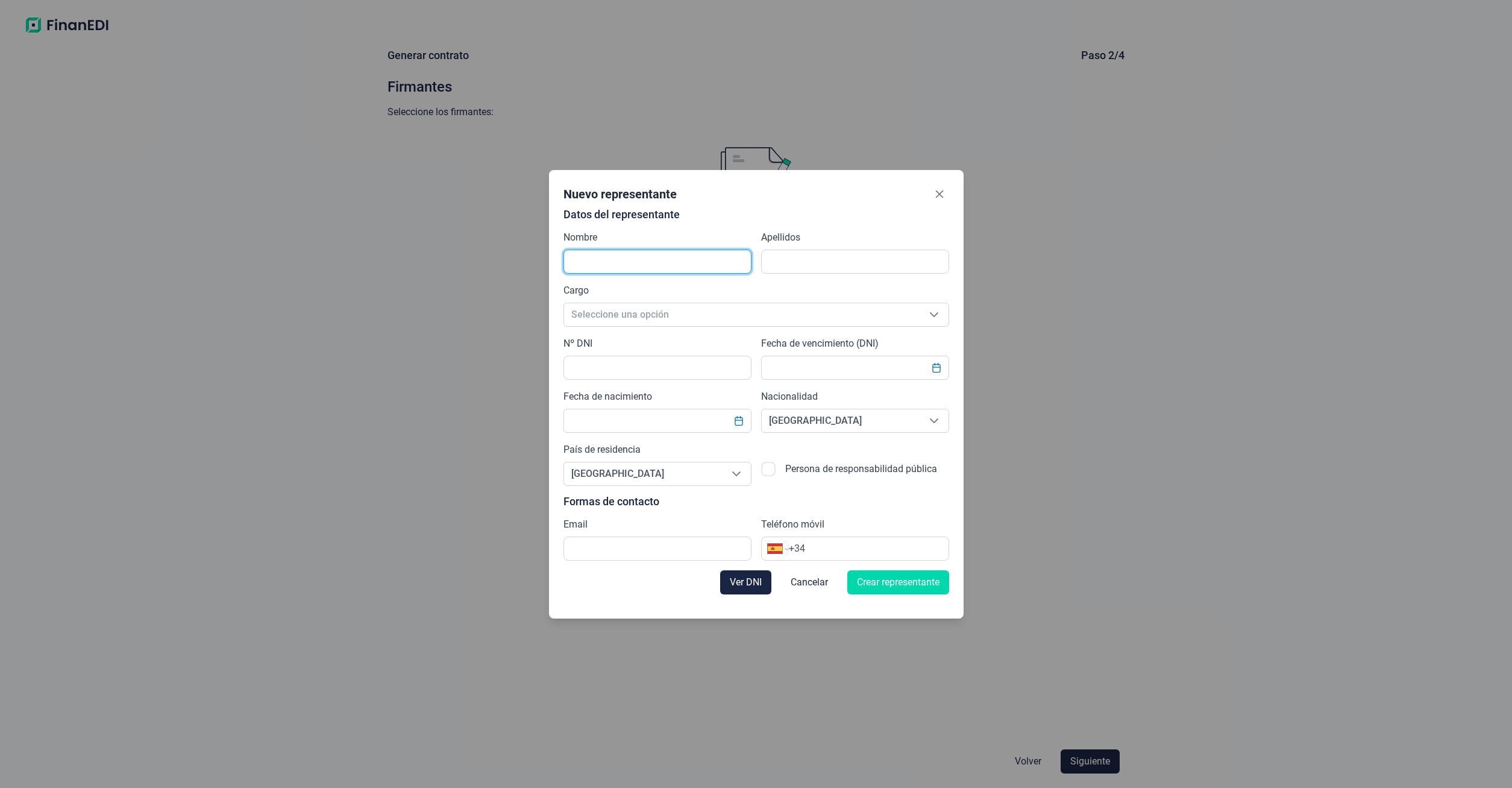
click at [594, 259] on input "text" at bounding box center [657, 262] width 188 height 24
type input "Mark"
type input "[PERSON_NAME]"
click at [600, 322] on span "Seleccione una opción" at bounding box center [742, 314] width 356 height 23
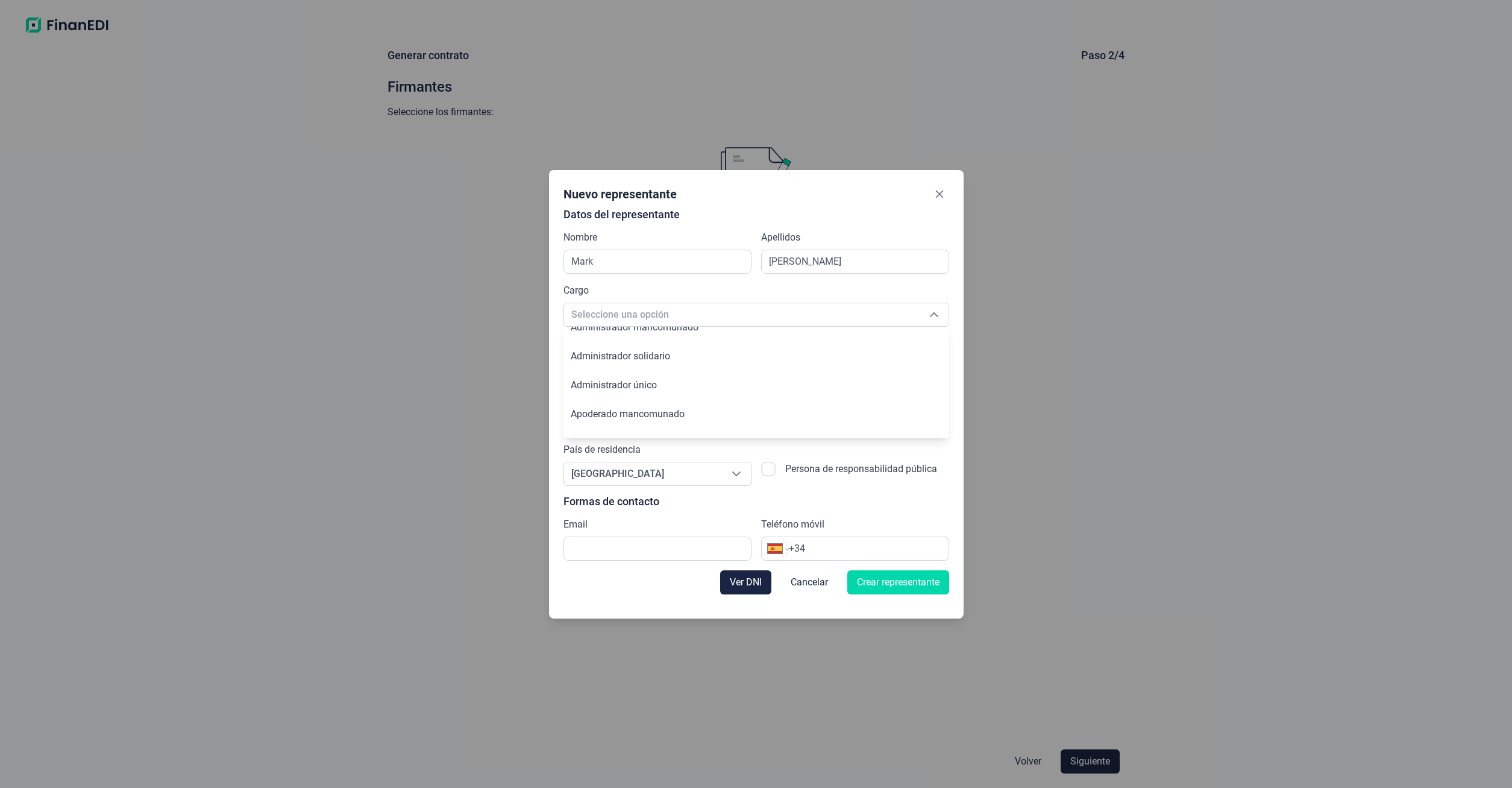
scroll to position [41, 0]
click at [660, 387] on li "Administrador único" at bounding box center [756, 388] width 385 height 29
type input "Administrador único"
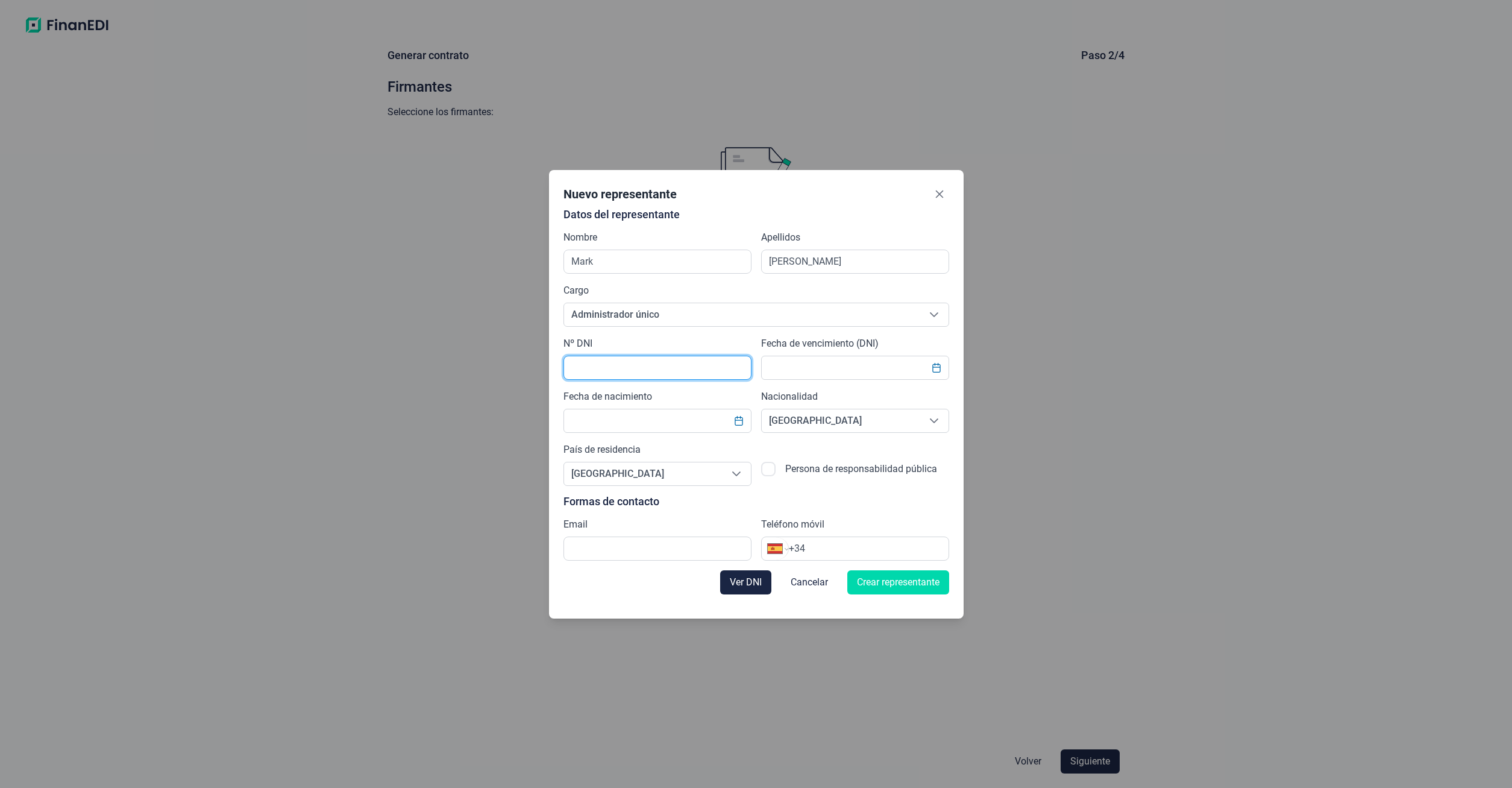
click at [650, 375] on input "text" at bounding box center [657, 368] width 188 height 24
click at [739, 424] on icon "Choose Date" at bounding box center [739, 421] width 10 height 10
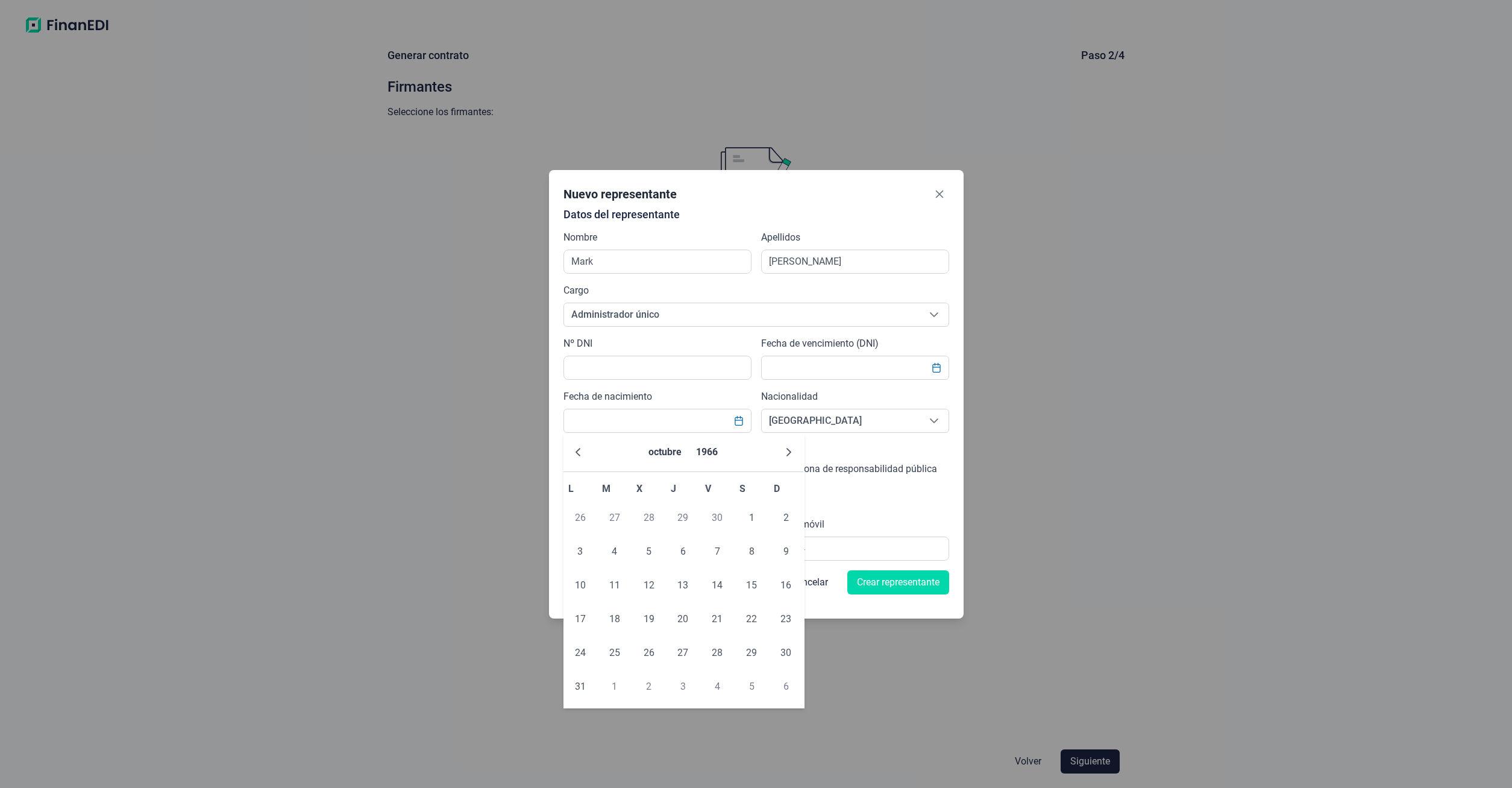
click at [716, 518] on span "30" at bounding box center [717, 518] width 24 height 24
click at [713, 542] on span "7" at bounding box center [717, 552] width 24 height 24
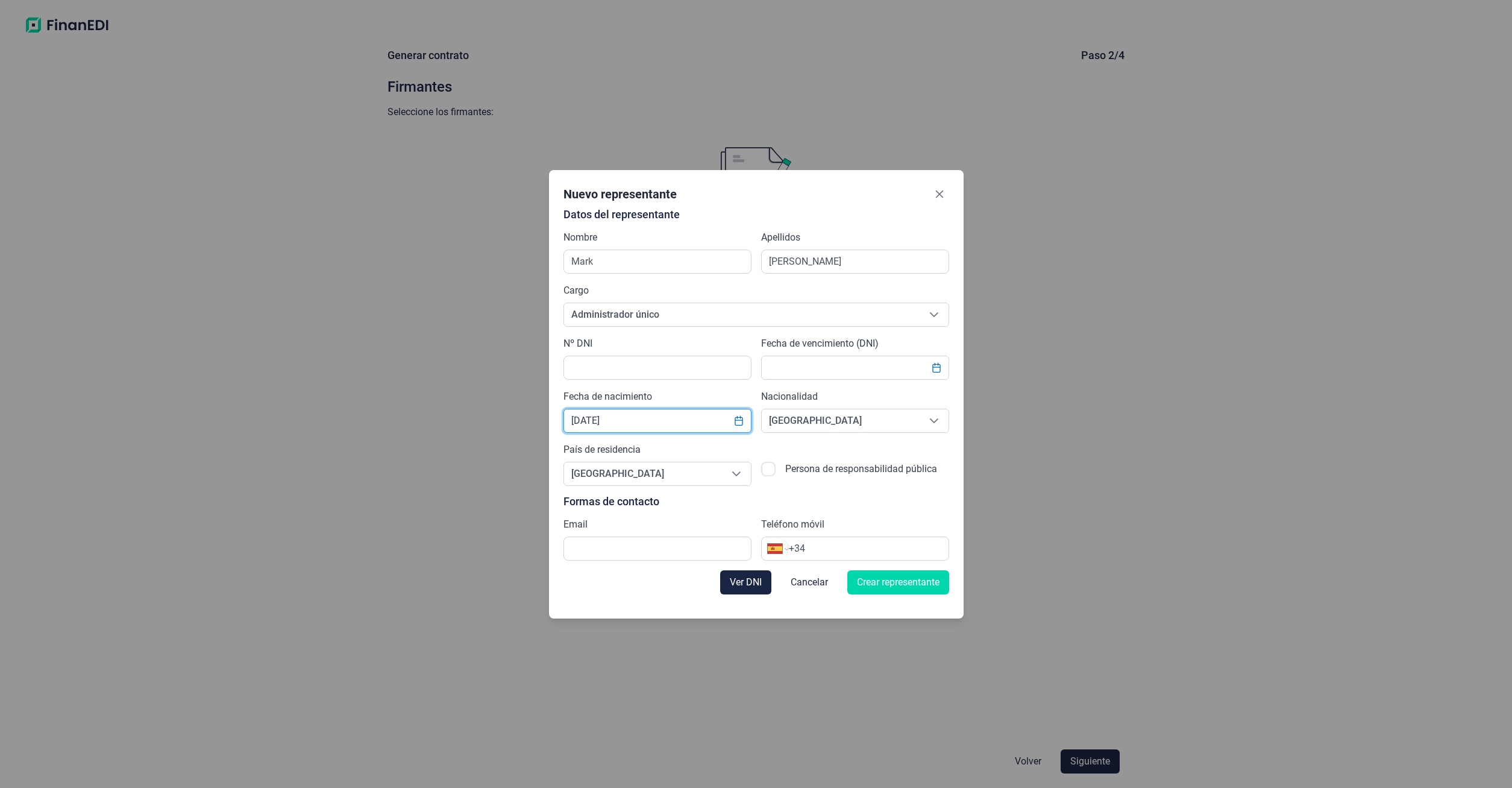
click at [594, 420] on input "[DATE]" at bounding box center [657, 421] width 188 height 24
drag, startPoint x: 590, startPoint y: 419, endPoint x: 597, endPoint y: 418, distance: 7.1
click at [597, 418] on input "[DATE]" at bounding box center [657, 421] width 188 height 24
type input "[DATE]"
click at [609, 475] on span "[GEOGRAPHIC_DATA]" at bounding box center [643, 474] width 158 height 23
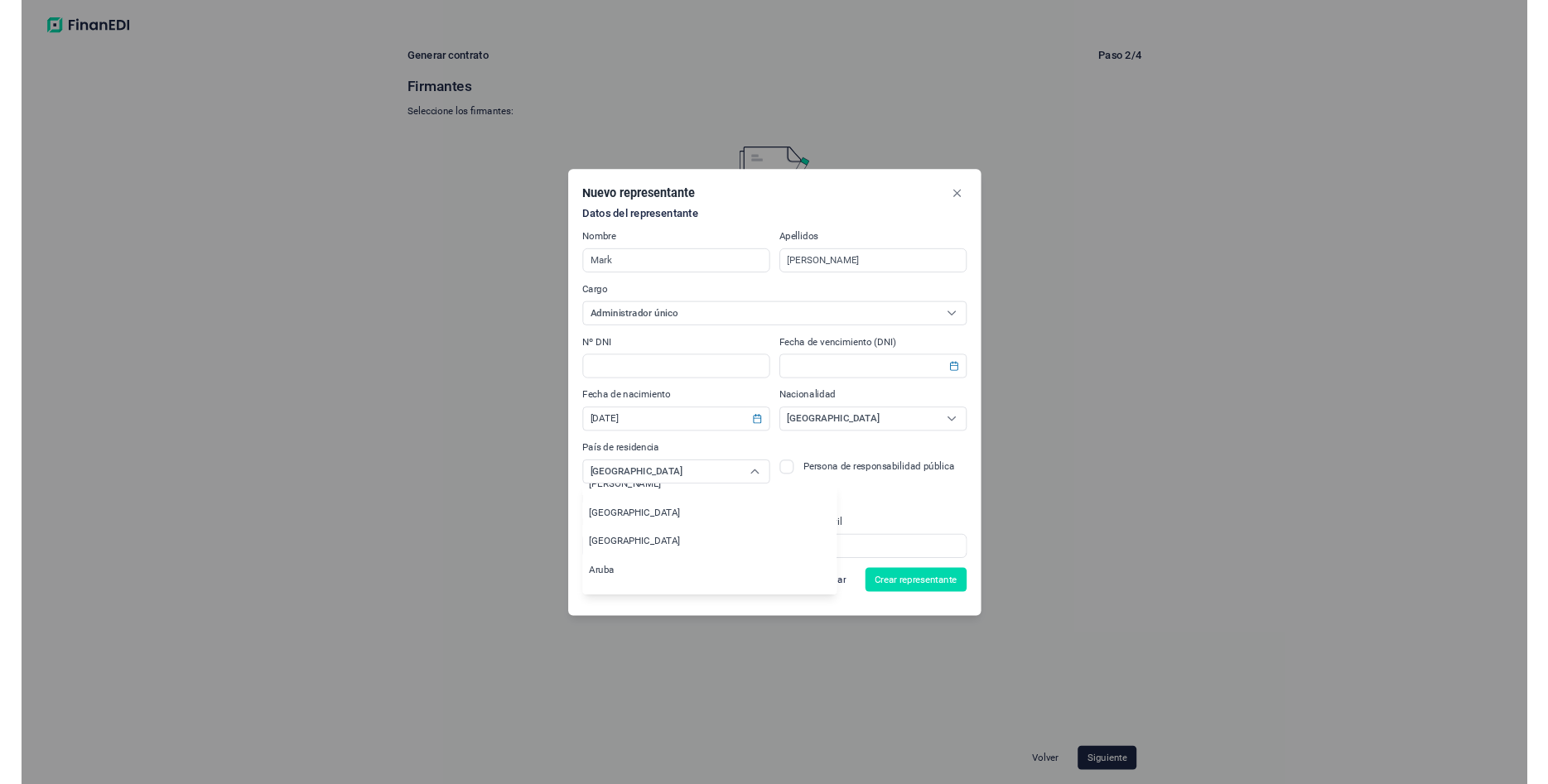
scroll to position [7114, 0]
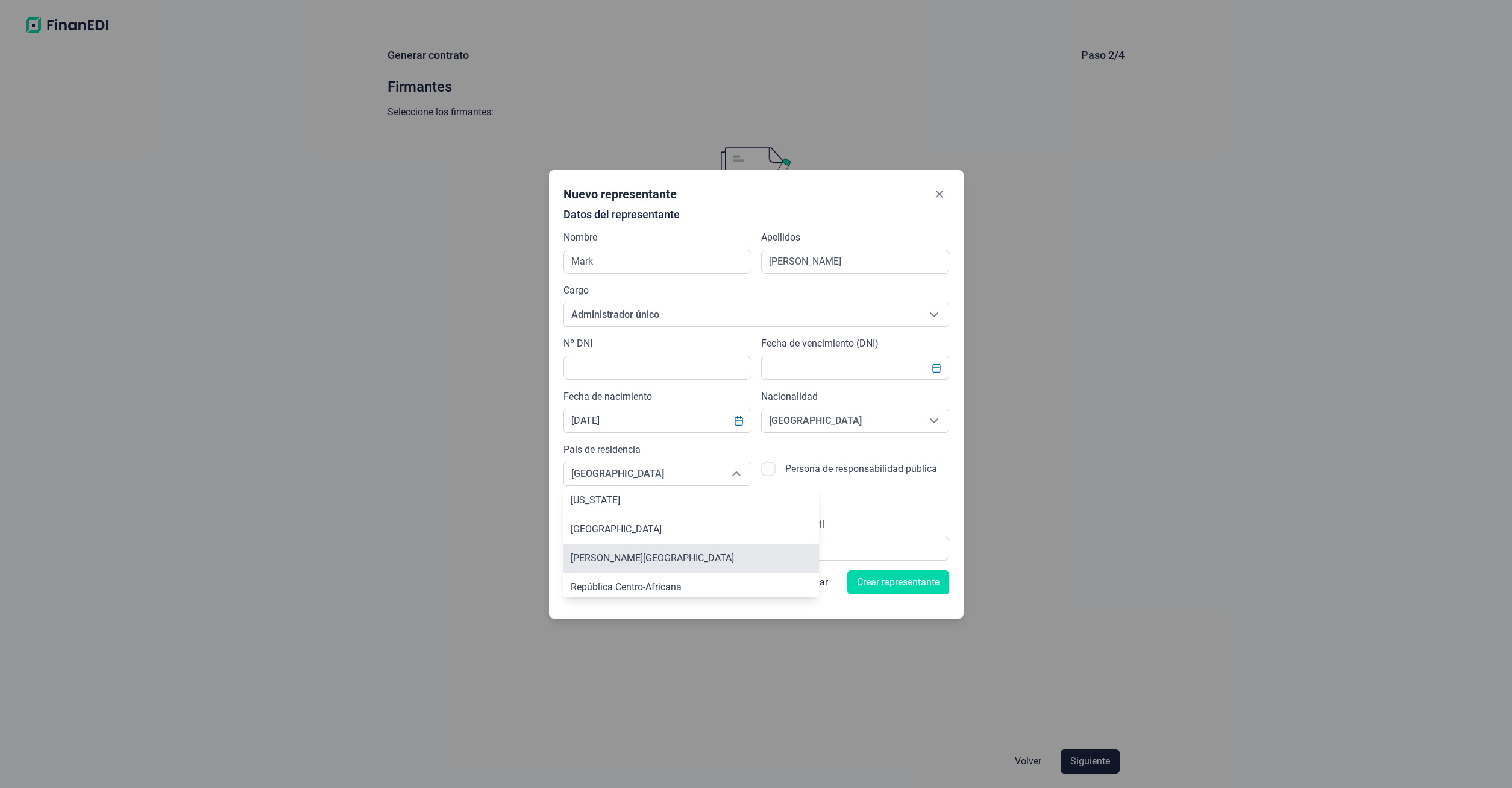
click at [631, 548] on li "[PERSON_NAME][GEOGRAPHIC_DATA]" at bounding box center [691, 558] width 256 height 29
type input "[PERSON_NAME][GEOGRAPHIC_DATA]"
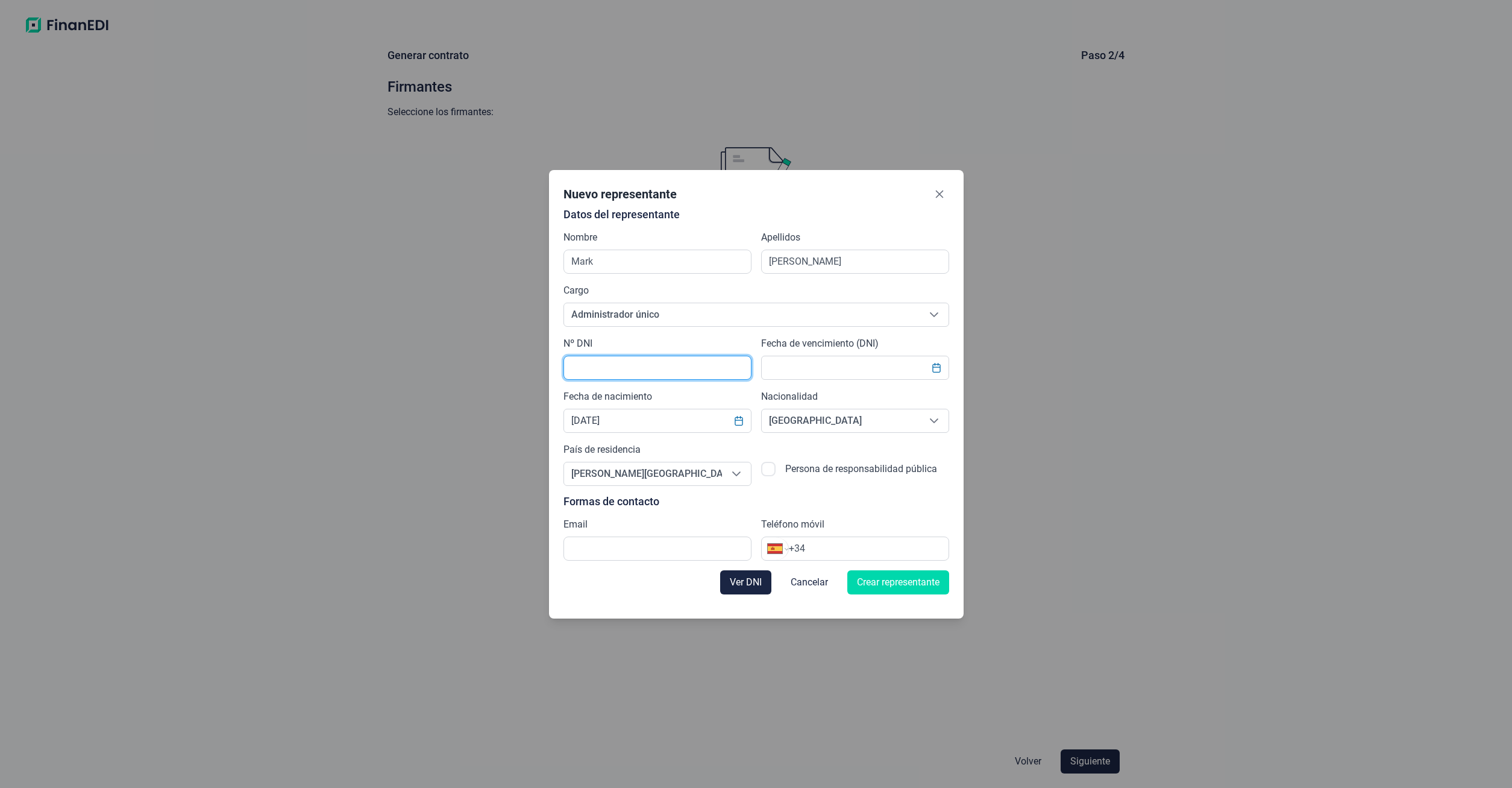
click at [623, 369] on input "text" at bounding box center [657, 368] width 188 height 24
click at [631, 372] on input "text" at bounding box center [657, 368] width 188 height 24
type input "X7753777V"
click at [798, 378] on input "text" at bounding box center [855, 368] width 188 height 24
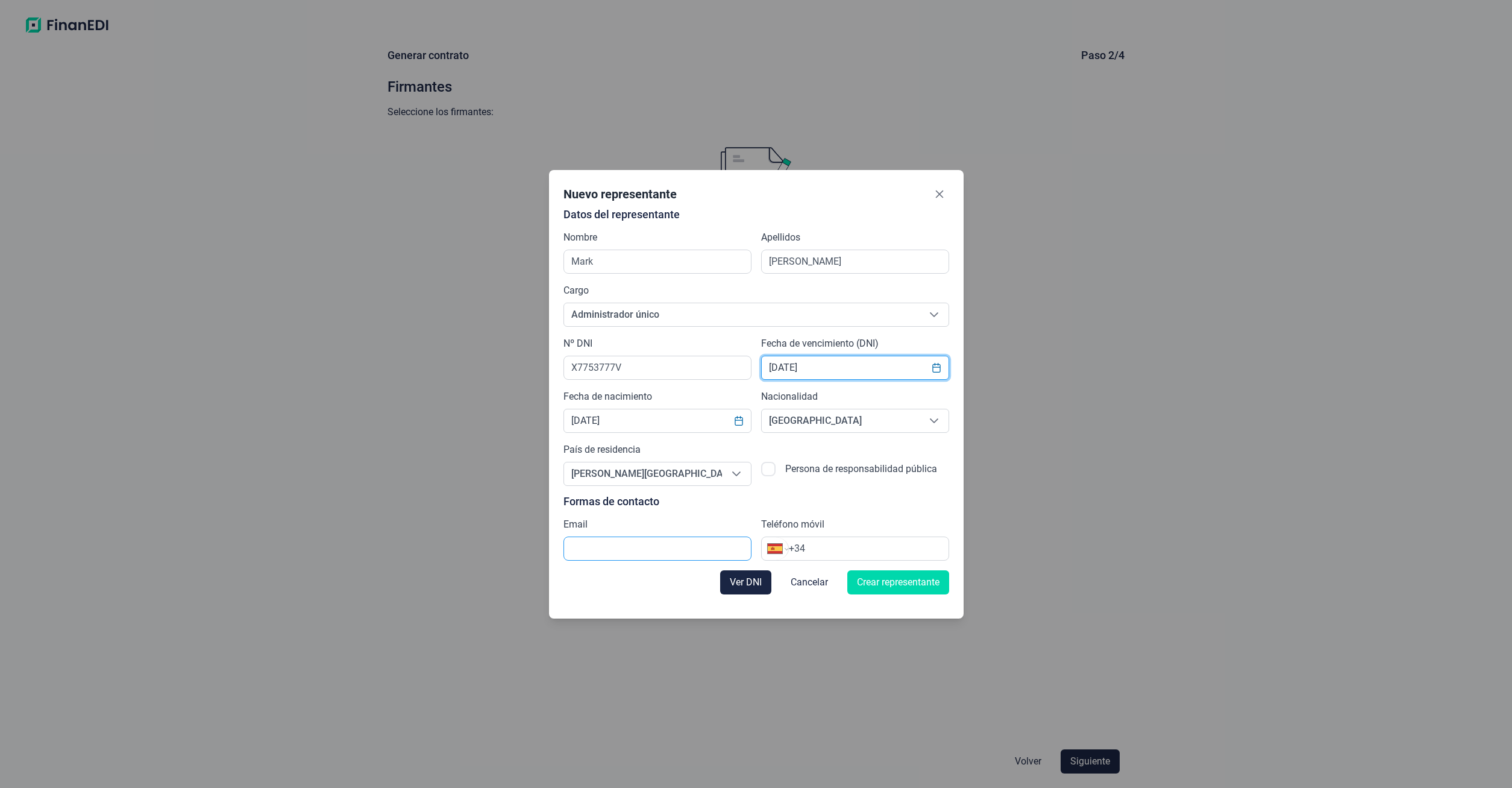
type input "[DATE]"
click at [609, 548] on input "text" at bounding box center [657, 549] width 188 height 24
type input "[EMAIL_ADDRESS][DOMAIN_NAME]"
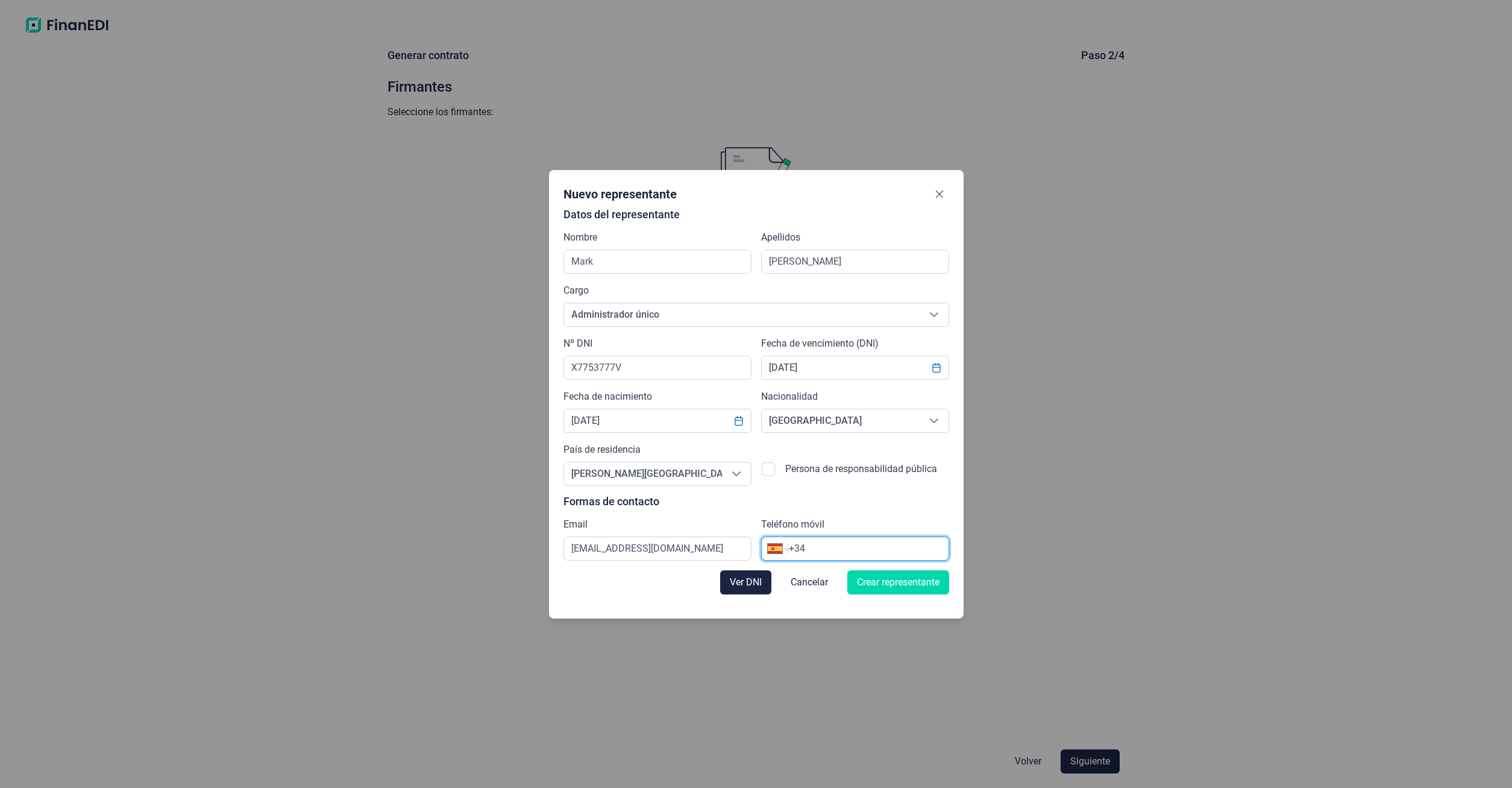
click at [856, 552] on input "+34" at bounding box center [869, 548] width 160 height 15
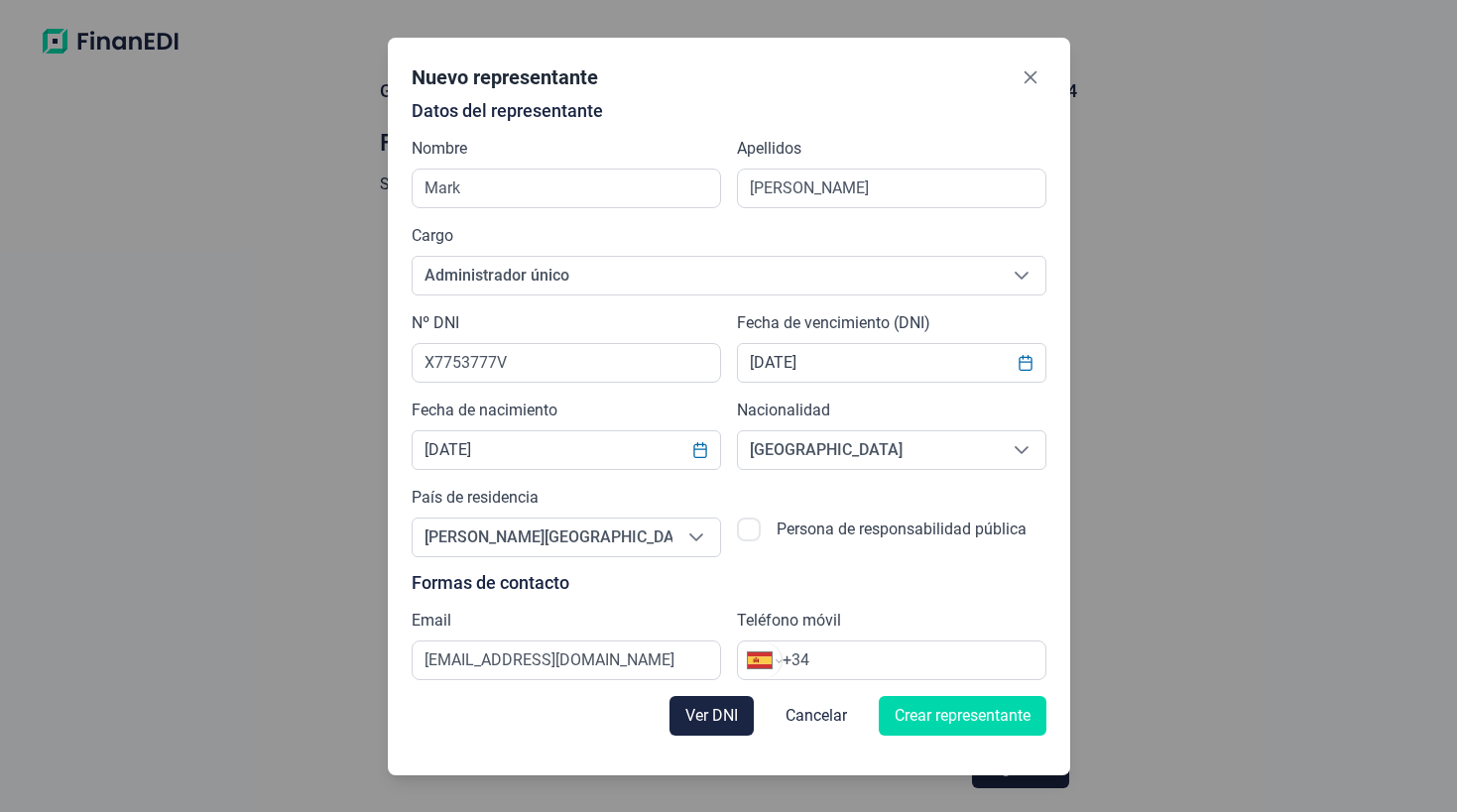
click at [885, 649] on input "+34" at bounding box center [913, 660] width 263 height 24
paste input "631 33 61 33"
click at [845, 663] on input "[PHONE_NUMBER]" at bounding box center [913, 660] width 263 height 24
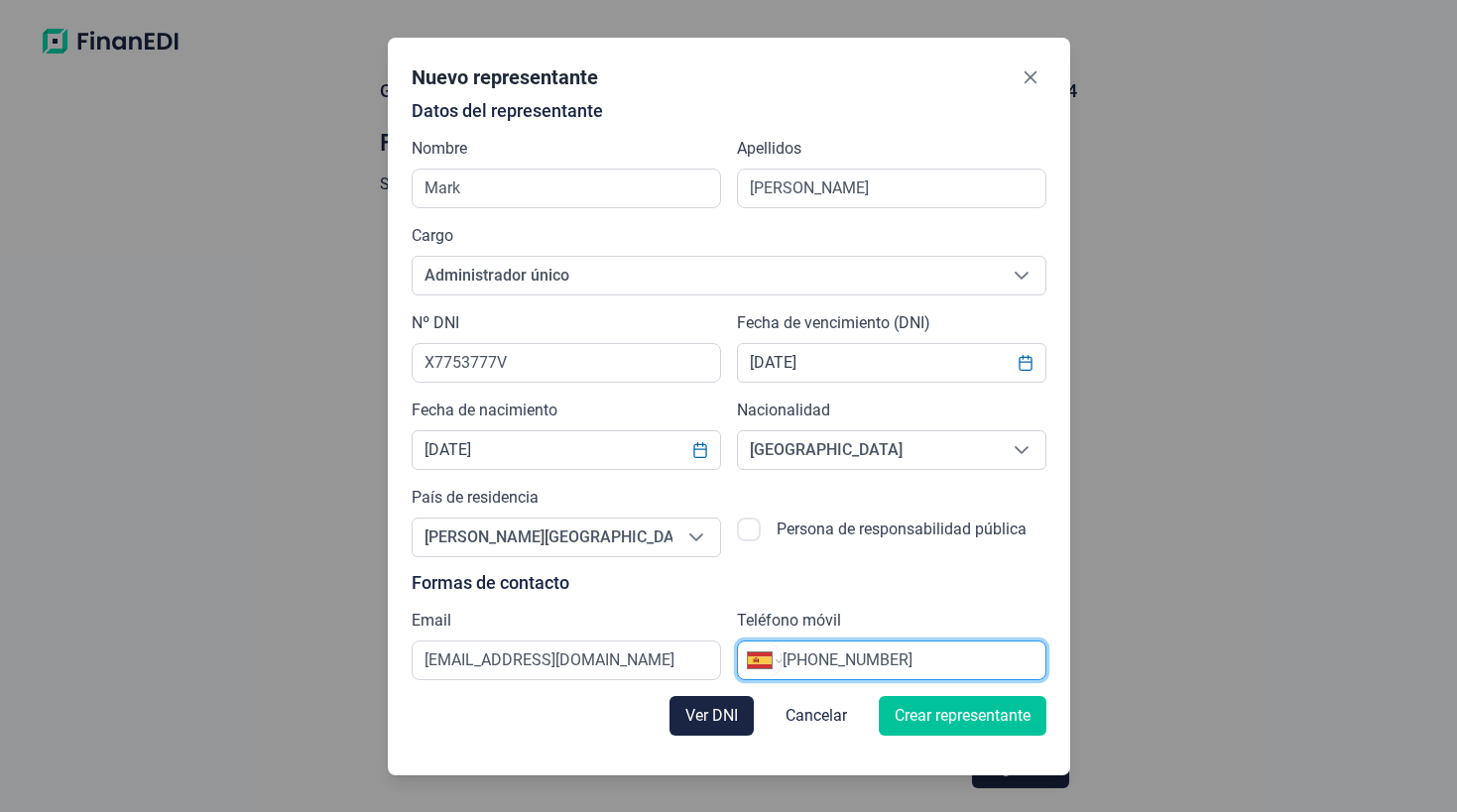
type input "[PHONE_NUMBER]"
click at [957, 723] on span "Crear representante" at bounding box center [962, 716] width 136 height 24
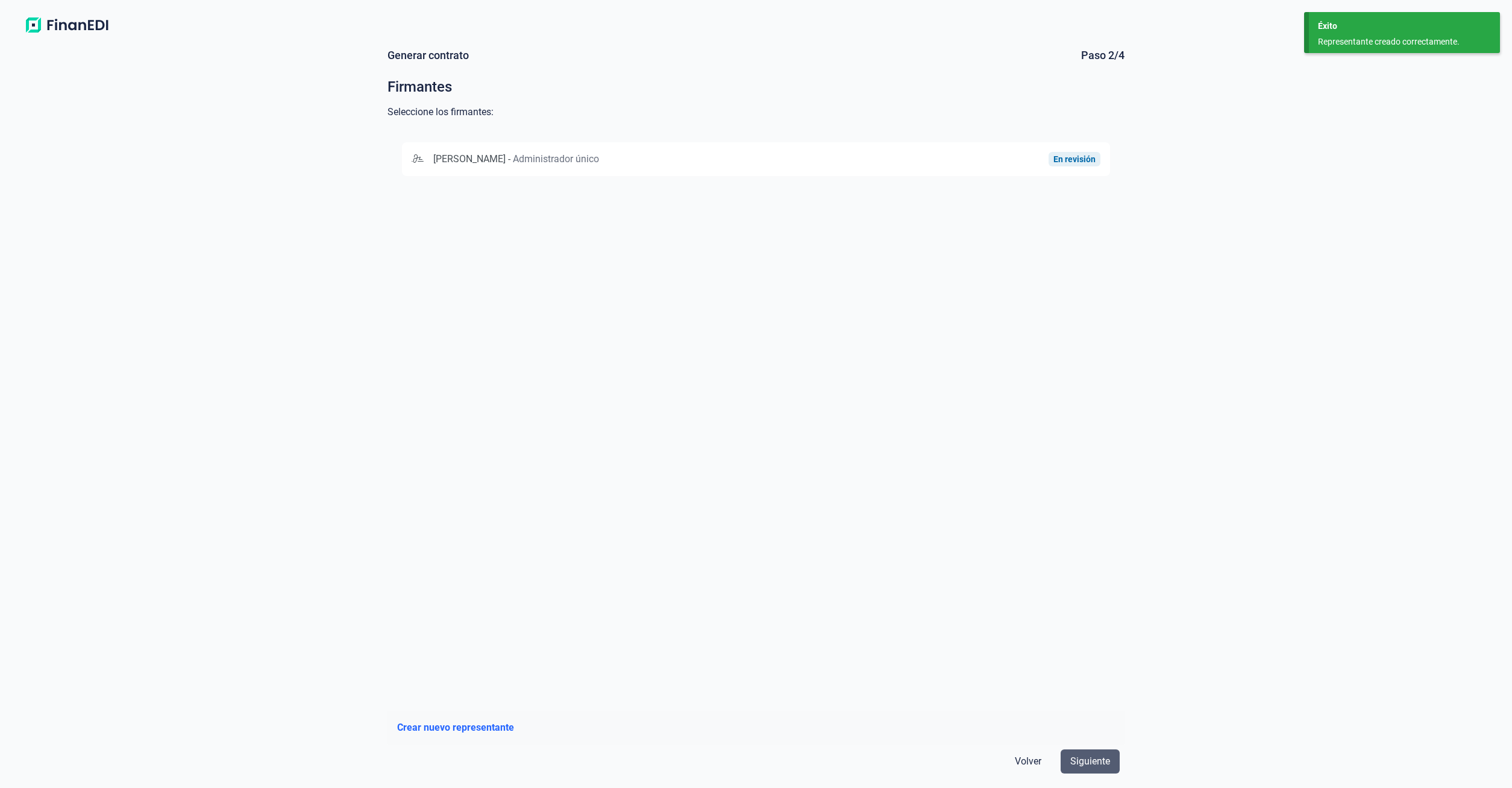
click at [1097, 755] on span "Siguiente" at bounding box center [1090, 761] width 40 height 15
click at [1076, 761] on span "Siguiente" at bounding box center [1090, 761] width 40 height 15
click at [1082, 756] on span "Siguiente" at bounding box center [1090, 761] width 40 height 15
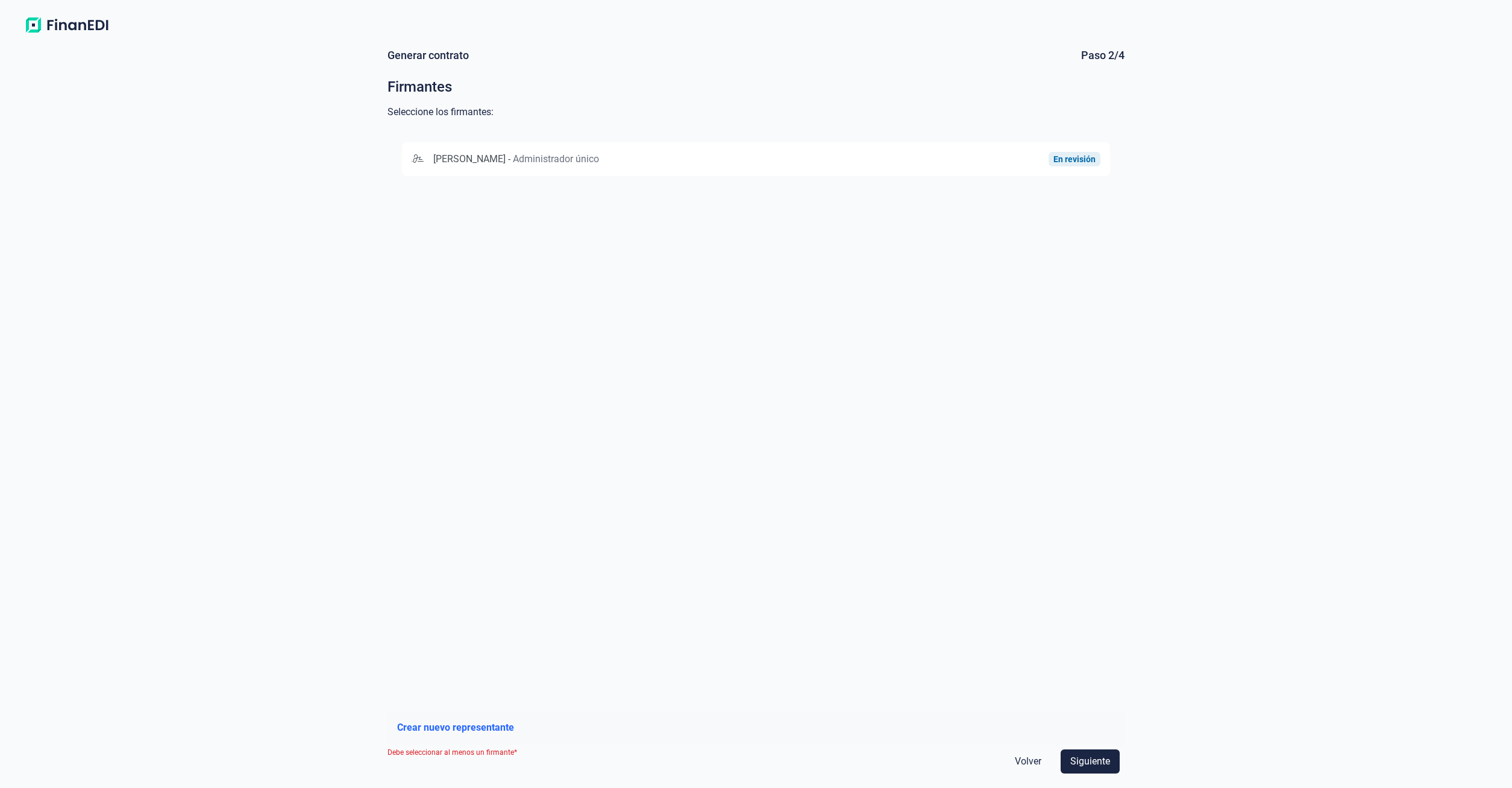
drag, startPoint x: 405, startPoint y: 753, endPoint x: 449, endPoint y: 708, distance: 62.9
click at [489, 750] on div "Volver Siguiente" at bounding box center [756, 761] width 737 height 34
drag, startPoint x: 437, startPoint y: 728, endPoint x: 931, endPoint y: 746, distance: 494.3
click at [919, 746] on form "Generar contrato Paso 2/4 Firmantes Seleccione los firmantes: [PERSON_NAME] - A…" at bounding box center [756, 413] width 756 height 749
click at [1028, 760] on span "Volver" at bounding box center [1028, 761] width 27 height 15
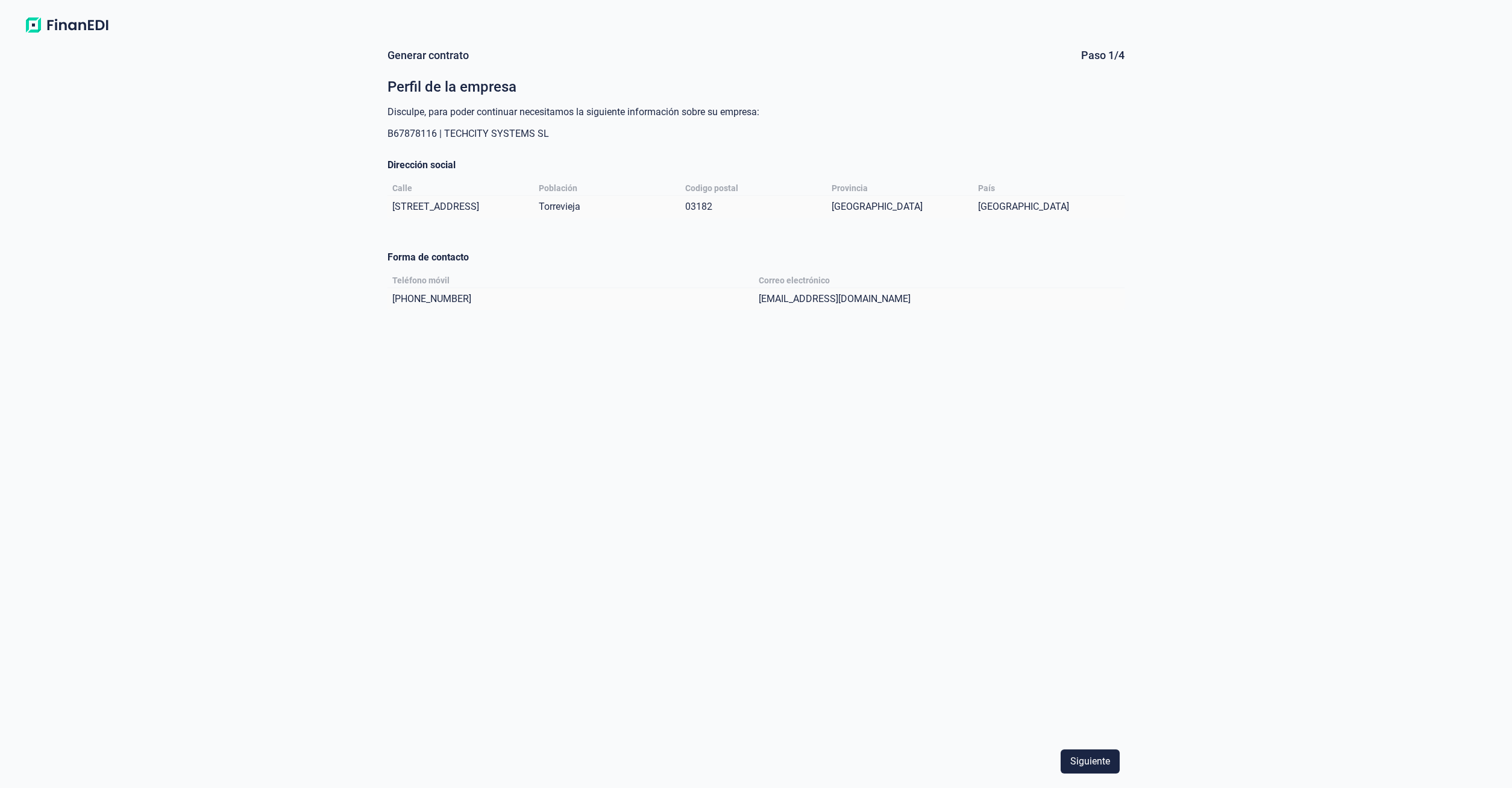
click at [1028, 760] on div "Siguiente" at bounding box center [756, 761] width 737 height 34
click at [1091, 767] on span "Siguiente" at bounding box center [1090, 761] width 40 height 15
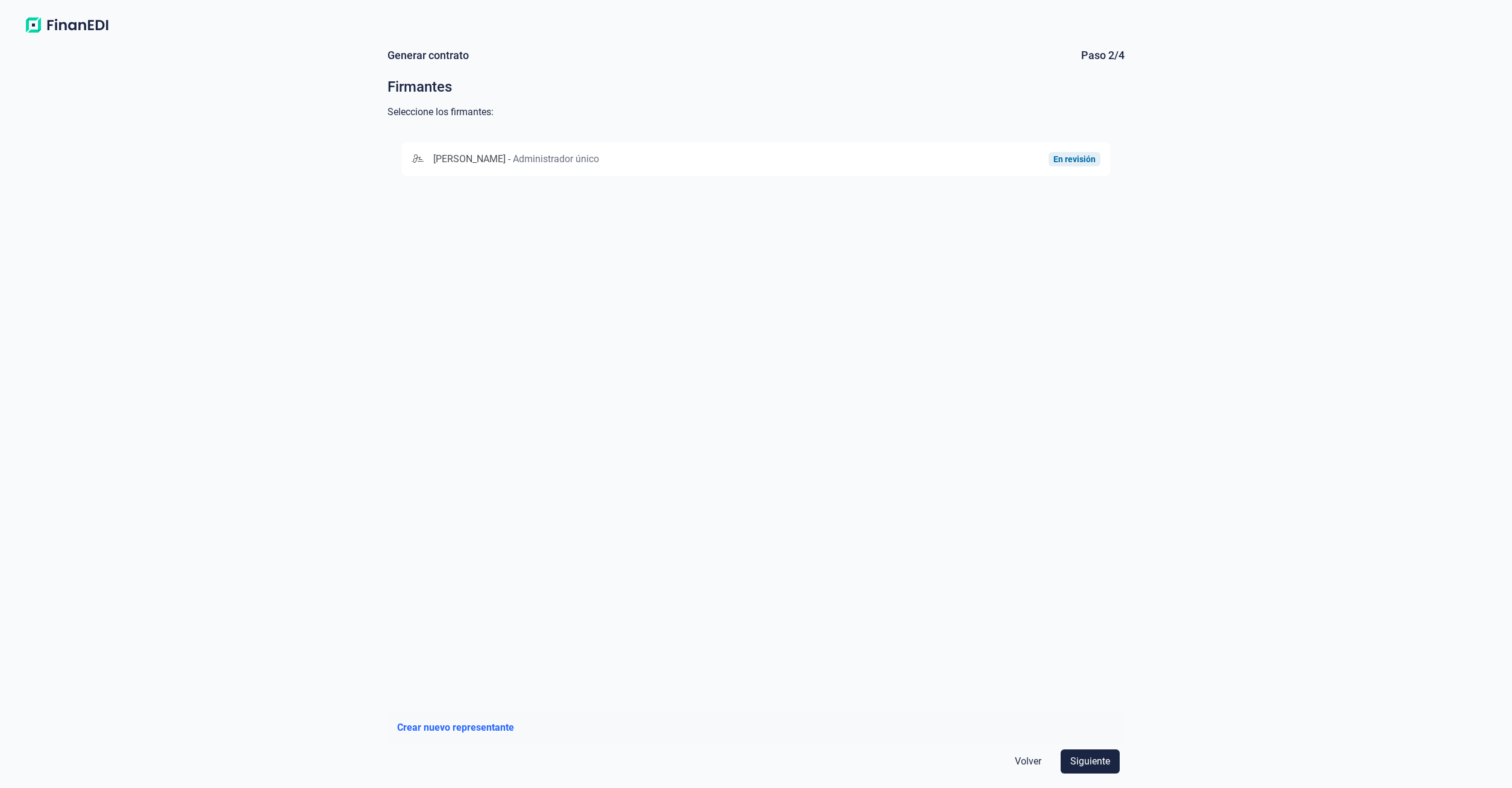
click at [1091, 767] on span "Siguiente" at bounding box center [1090, 761] width 40 height 15
click at [1030, 759] on span "Volver" at bounding box center [1028, 761] width 27 height 15
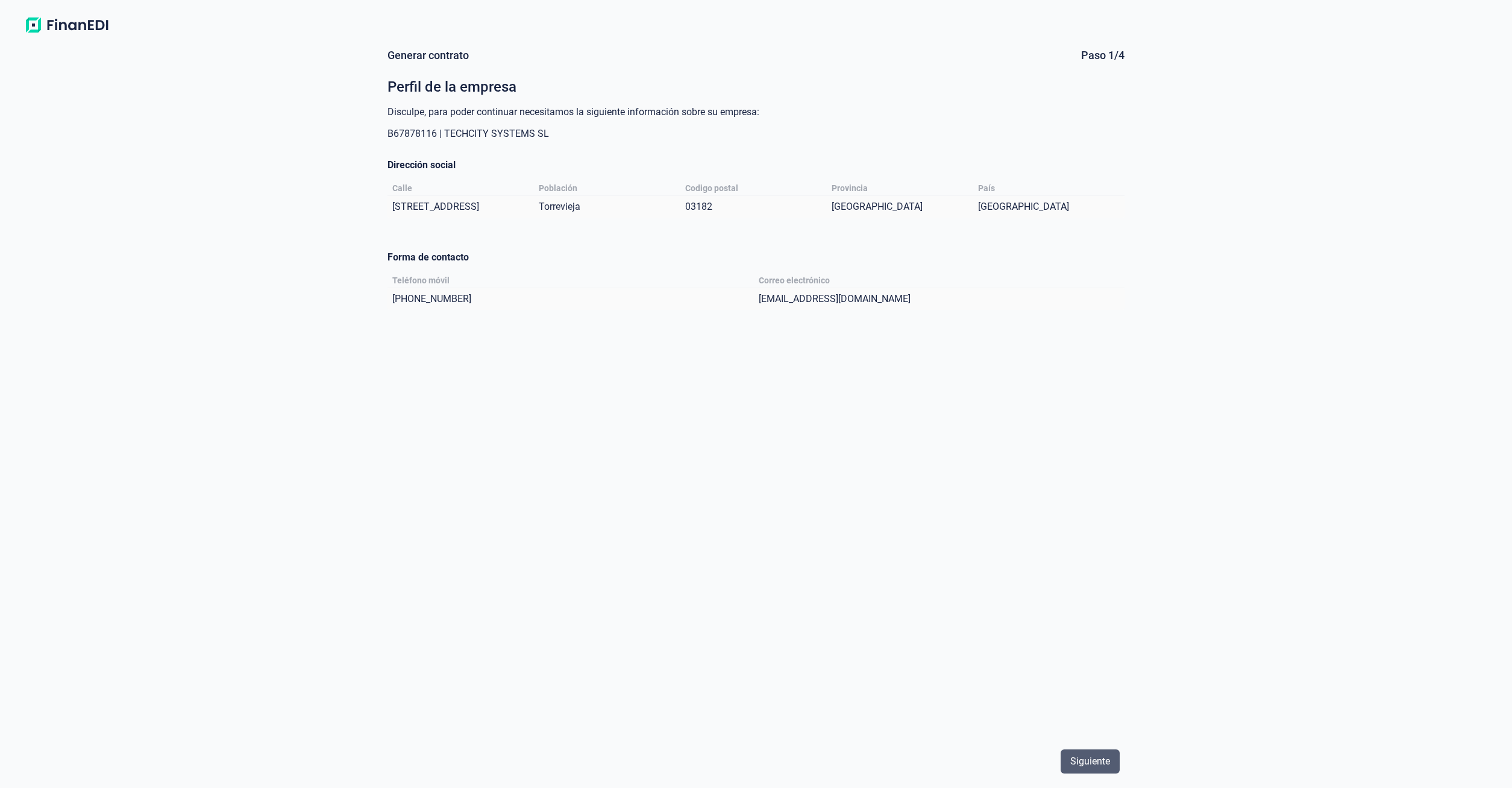
click at [1083, 762] on span "Siguiente" at bounding box center [1090, 761] width 40 height 15
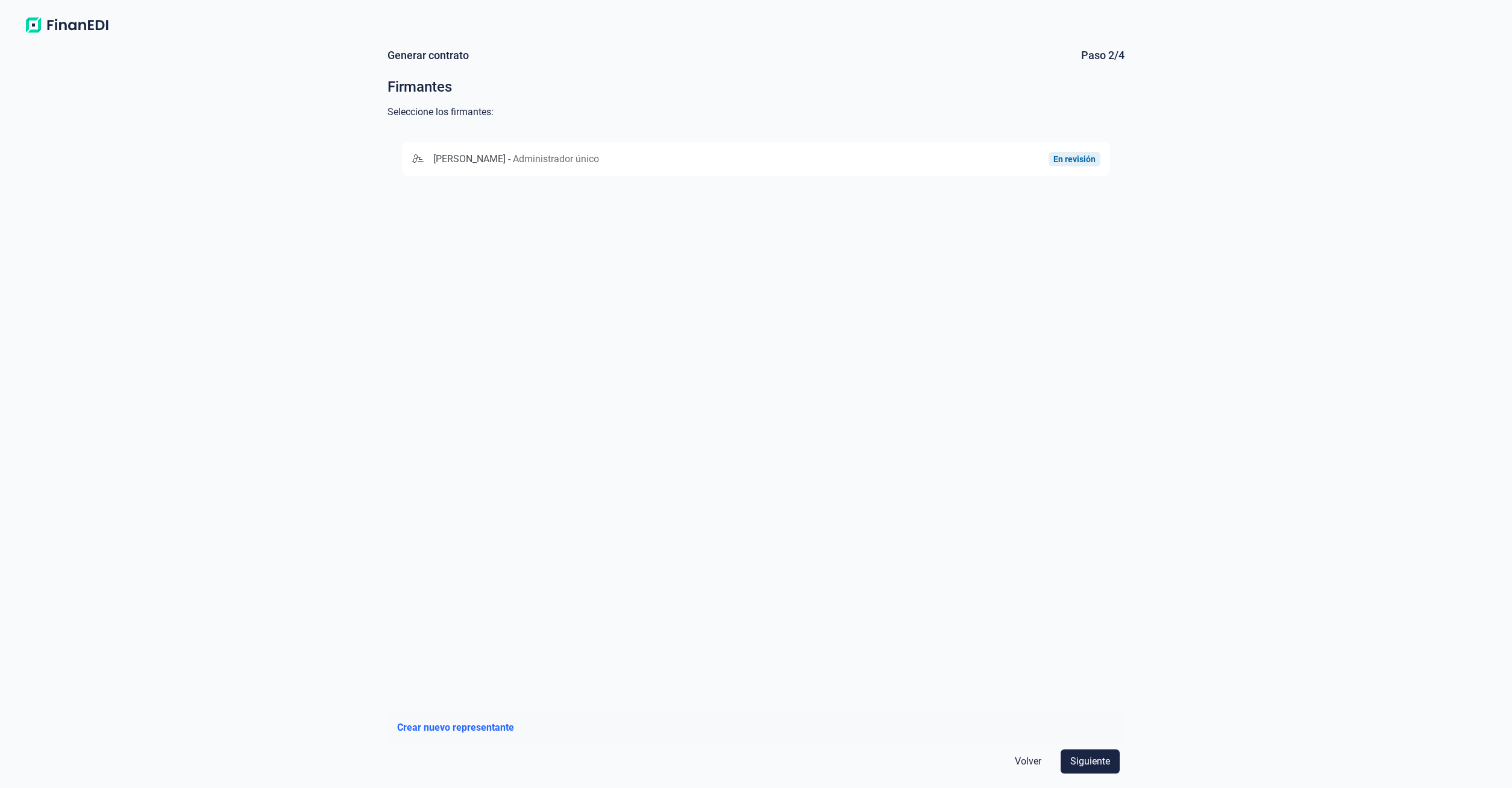
click at [49, 26] on img at bounding box center [67, 25] width 95 height 22
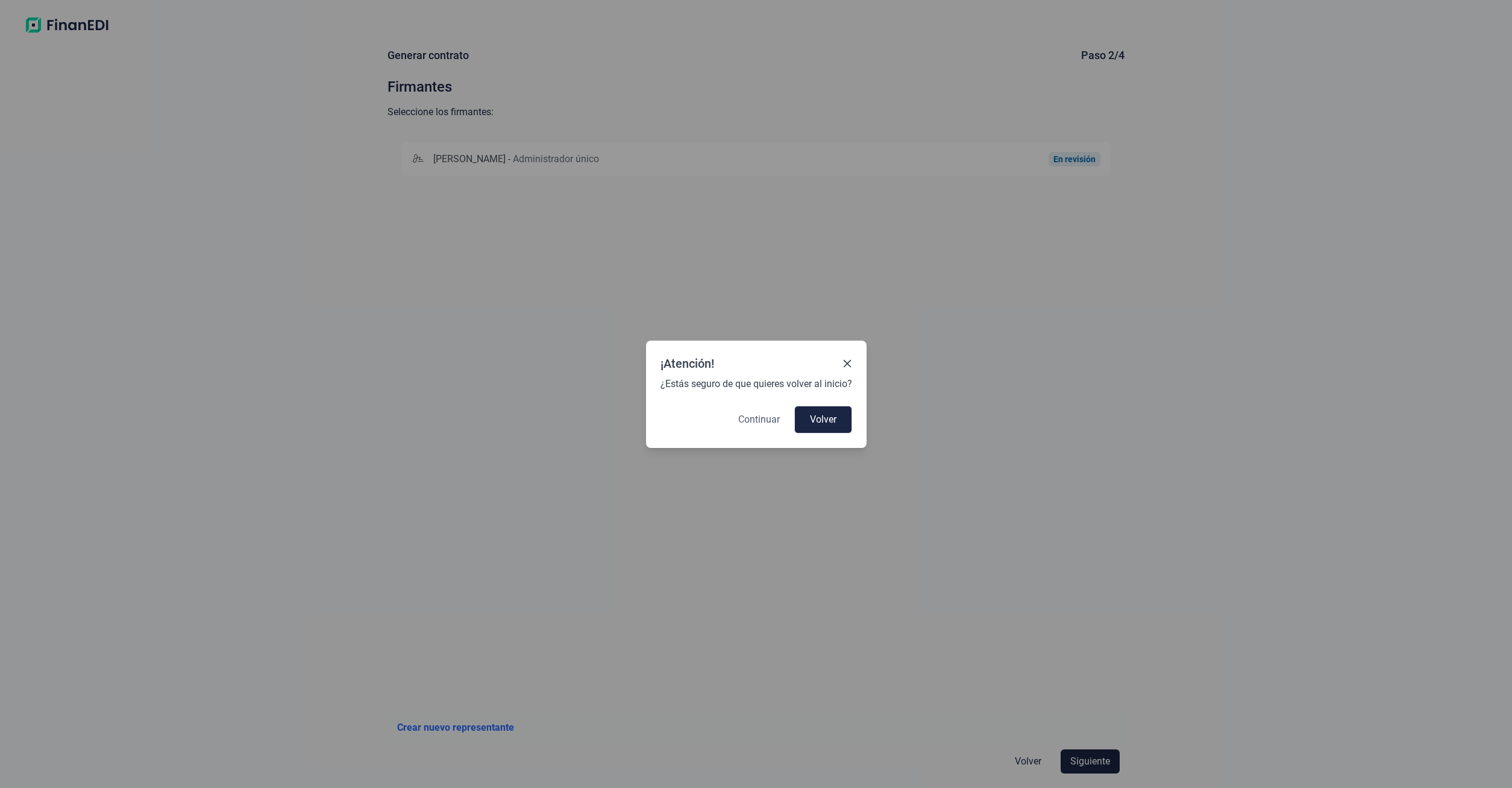
click at [751, 416] on span "Continuar" at bounding box center [759, 419] width 42 height 15
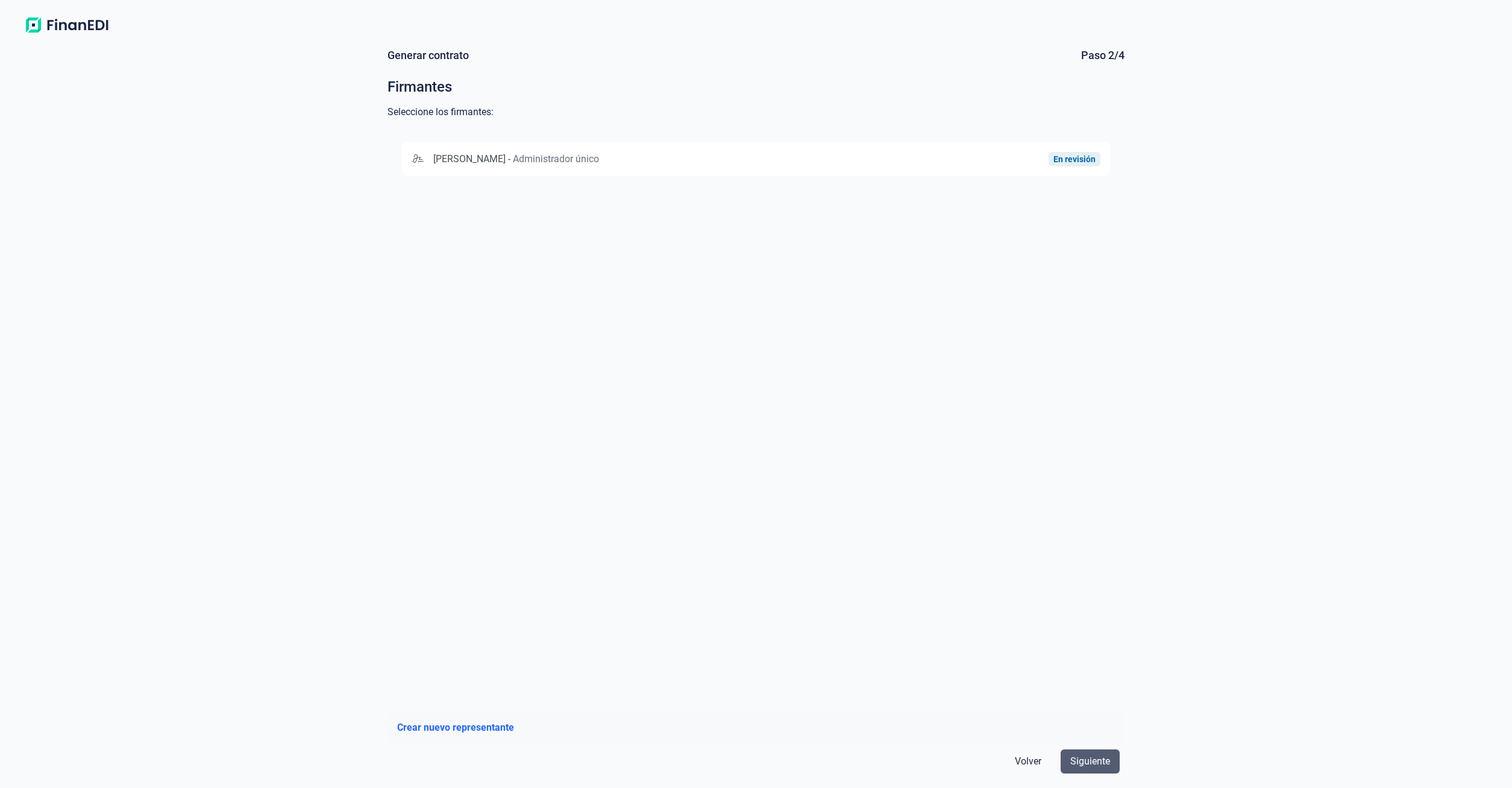
click at [1096, 758] on span "Siguiente" at bounding box center [1090, 761] width 40 height 15
click at [1096, 759] on span "Siguiente" at bounding box center [1090, 761] width 40 height 15
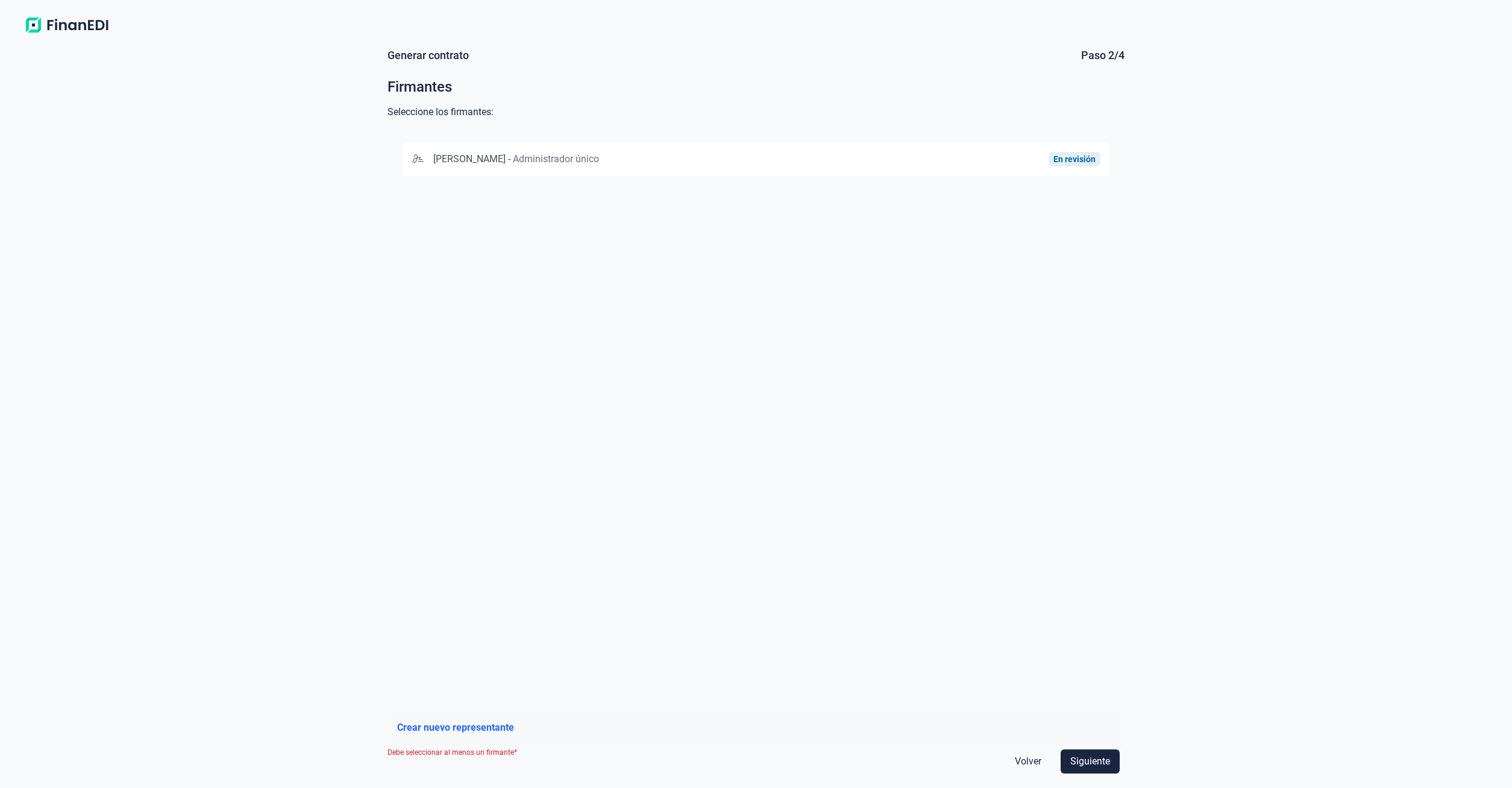
click at [942, 343] on div "[PERSON_NAME] - Administrador único En revisión" at bounding box center [756, 414] width 737 height 573
click at [863, 389] on div "[PERSON_NAME] - Administrador único En revisión" at bounding box center [756, 414] width 737 height 573
drag, startPoint x: 412, startPoint y: 757, endPoint x: 479, endPoint y: 702, distance: 86.7
click at [479, 755] on div "Volver Siguiente" at bounding box center [756, 761] width 737 height 34
click at [461, 158] on span "[PERSON_NAME]" at bounding box center [469, 158] width 72 height 12
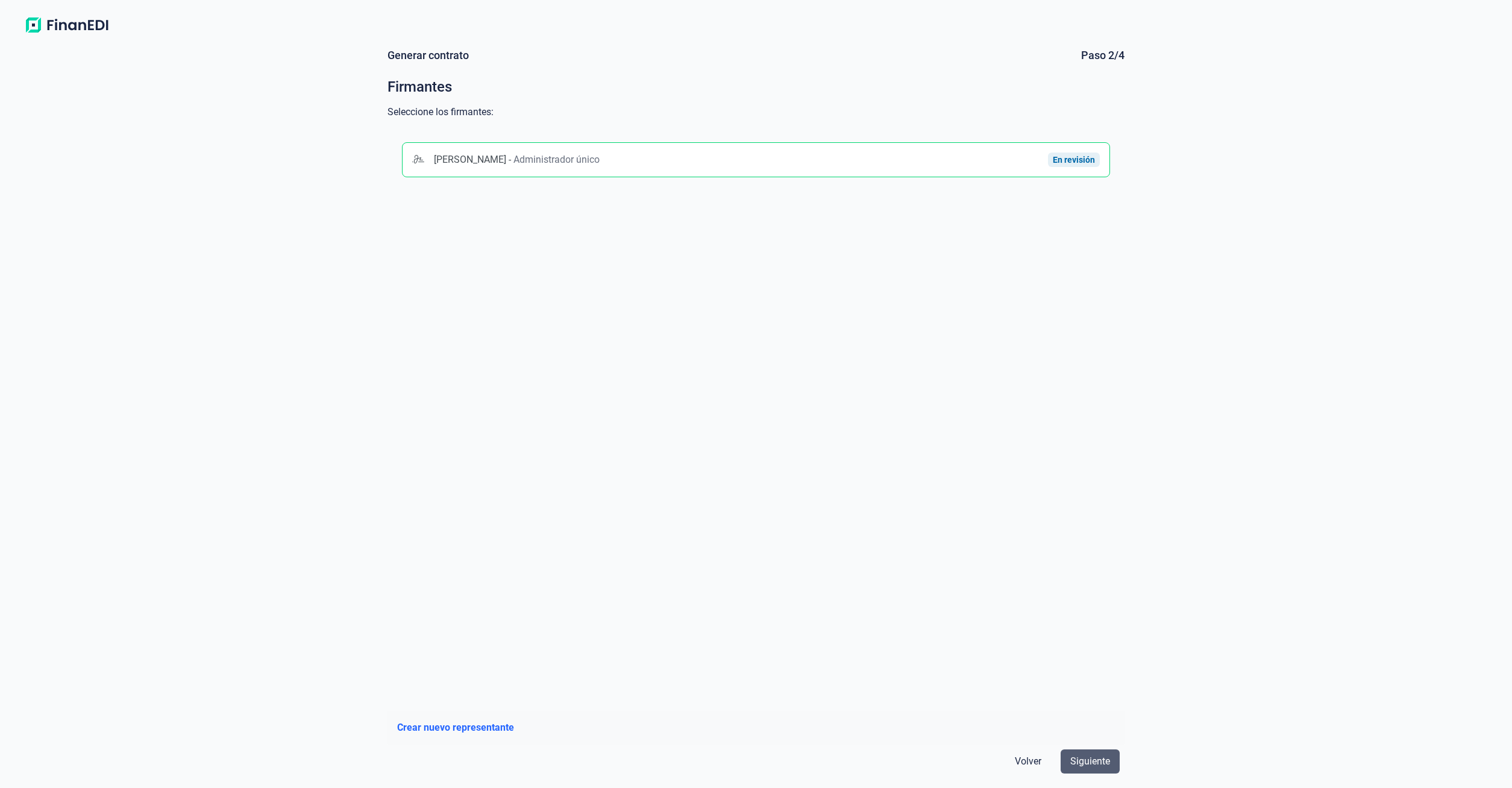
click at [1100, 765] on span "Siguiente" at bounding box center [1090, 761] width 40 height 15
